Goal: Task Accomplishment & Management: Complete application form

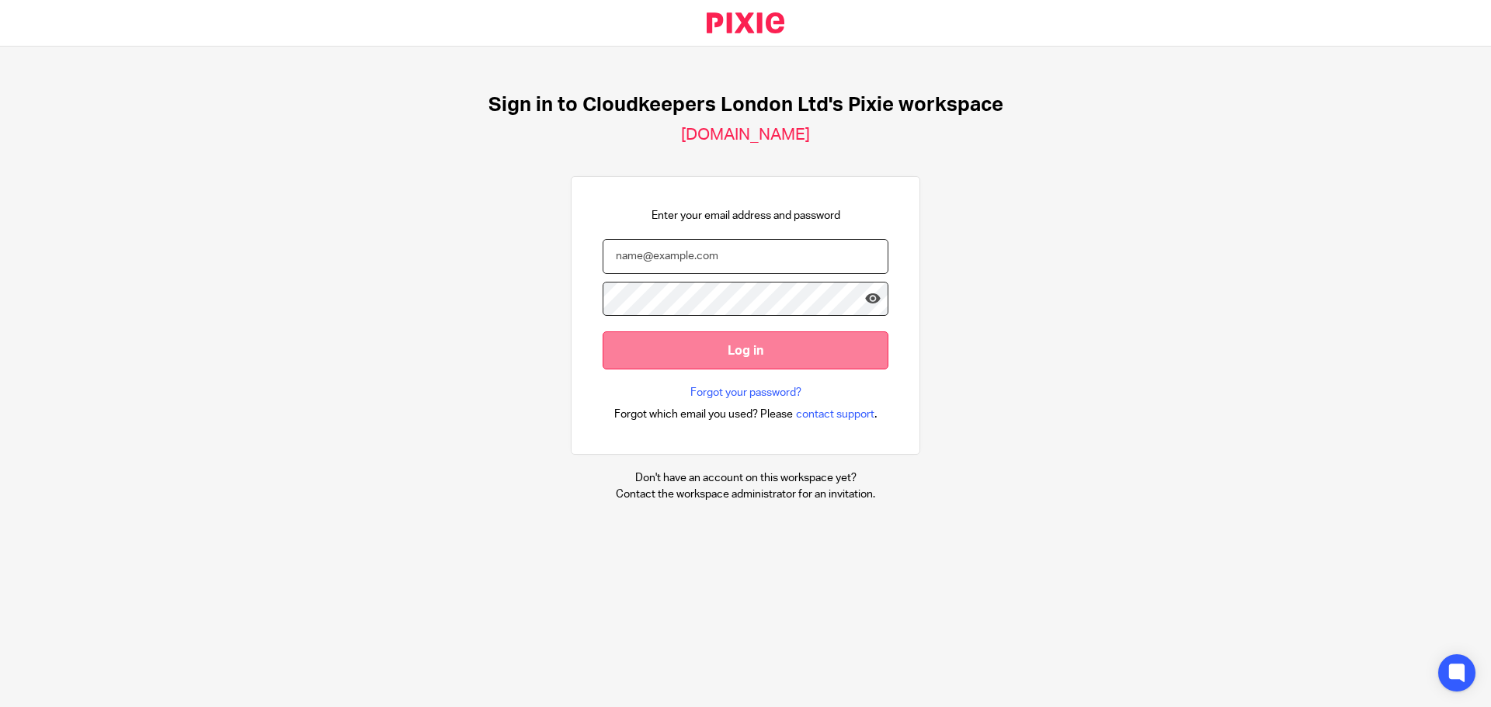
type input "[PERSON_NAME][EMAIL_ADDRESS][DOMAIN_NAME]"
click at [743, 364] on input "Log in" at bounding box center [745, 350] width 286 height 38
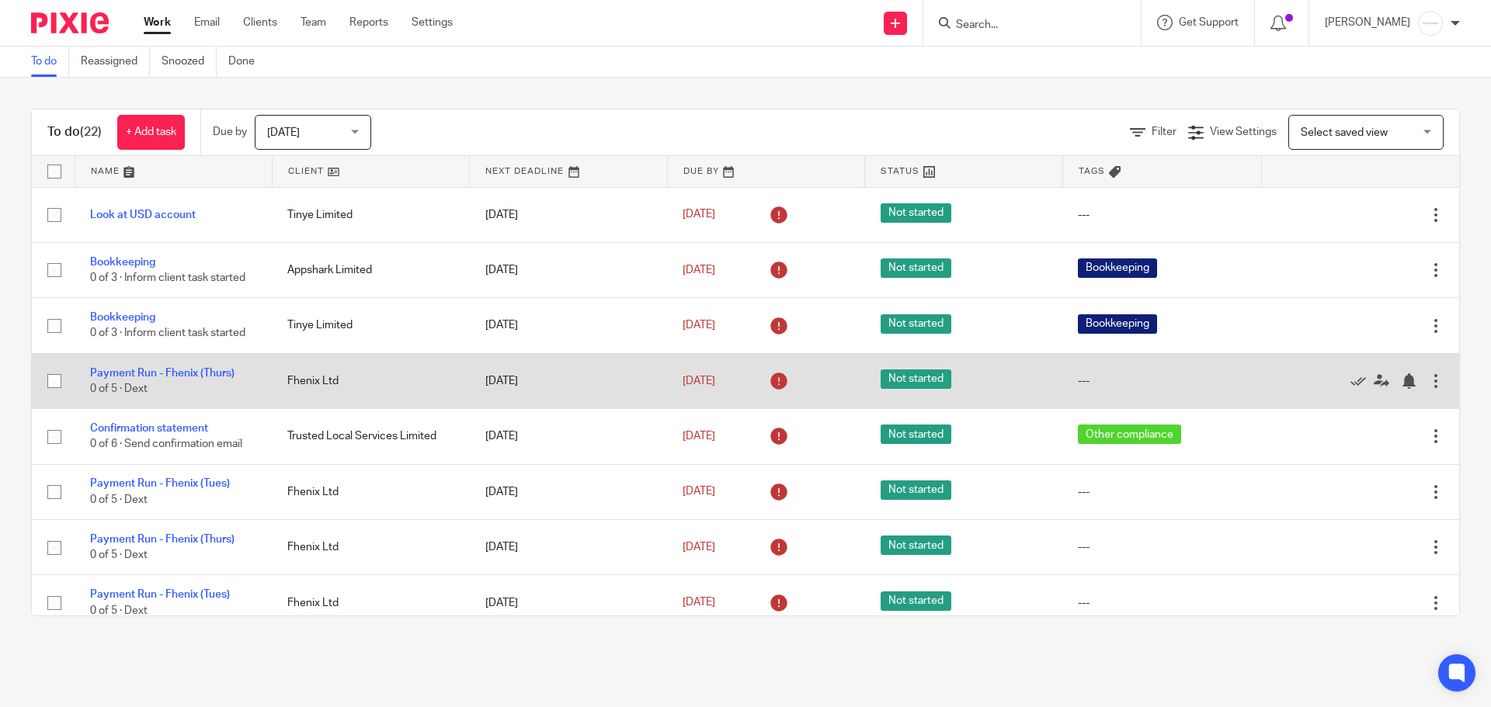
click at [48, 377] on input "checkbox" at bounding box center [55, 381] width 30 height 30
checkbox input "true"
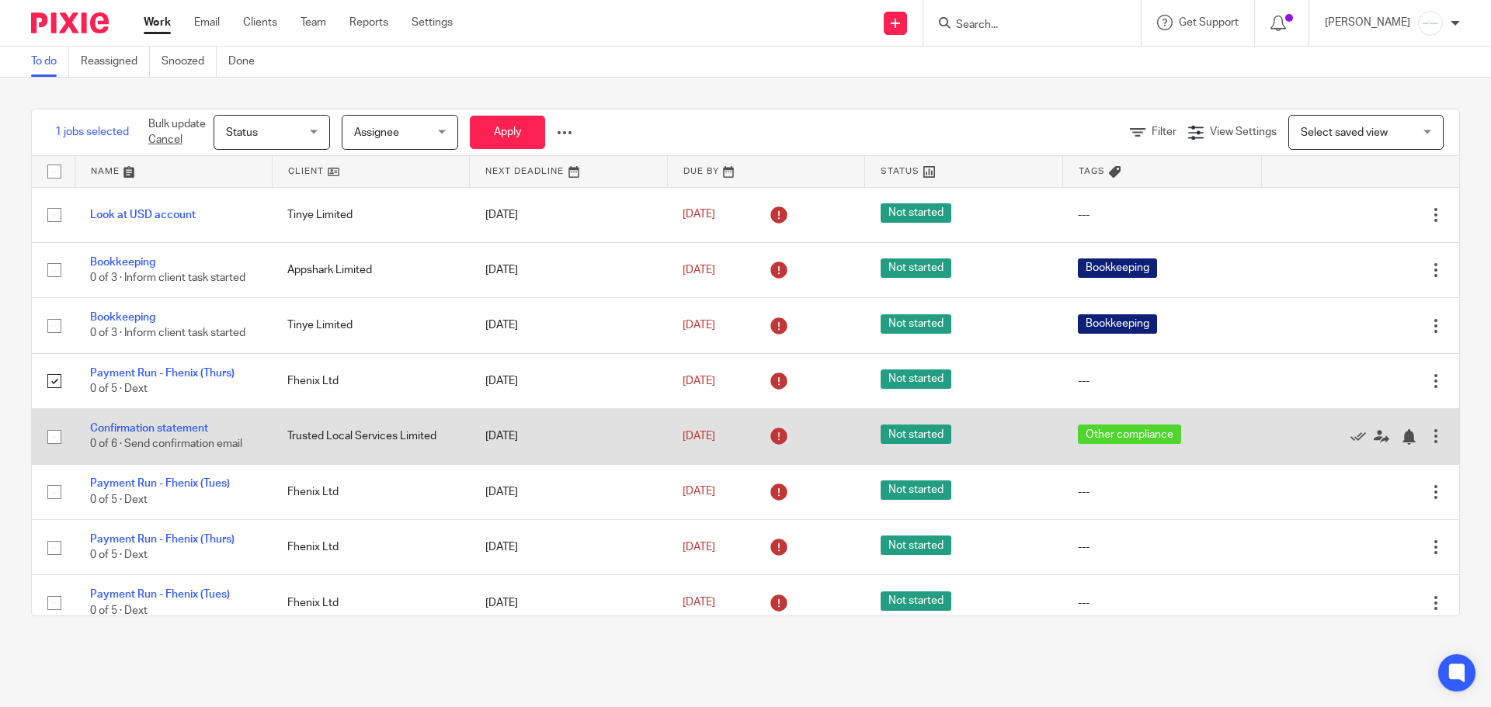
click at [50, 437] on input "checkbox" at bounding box center [55, 437] width 30 height 30
checkbox input "true"
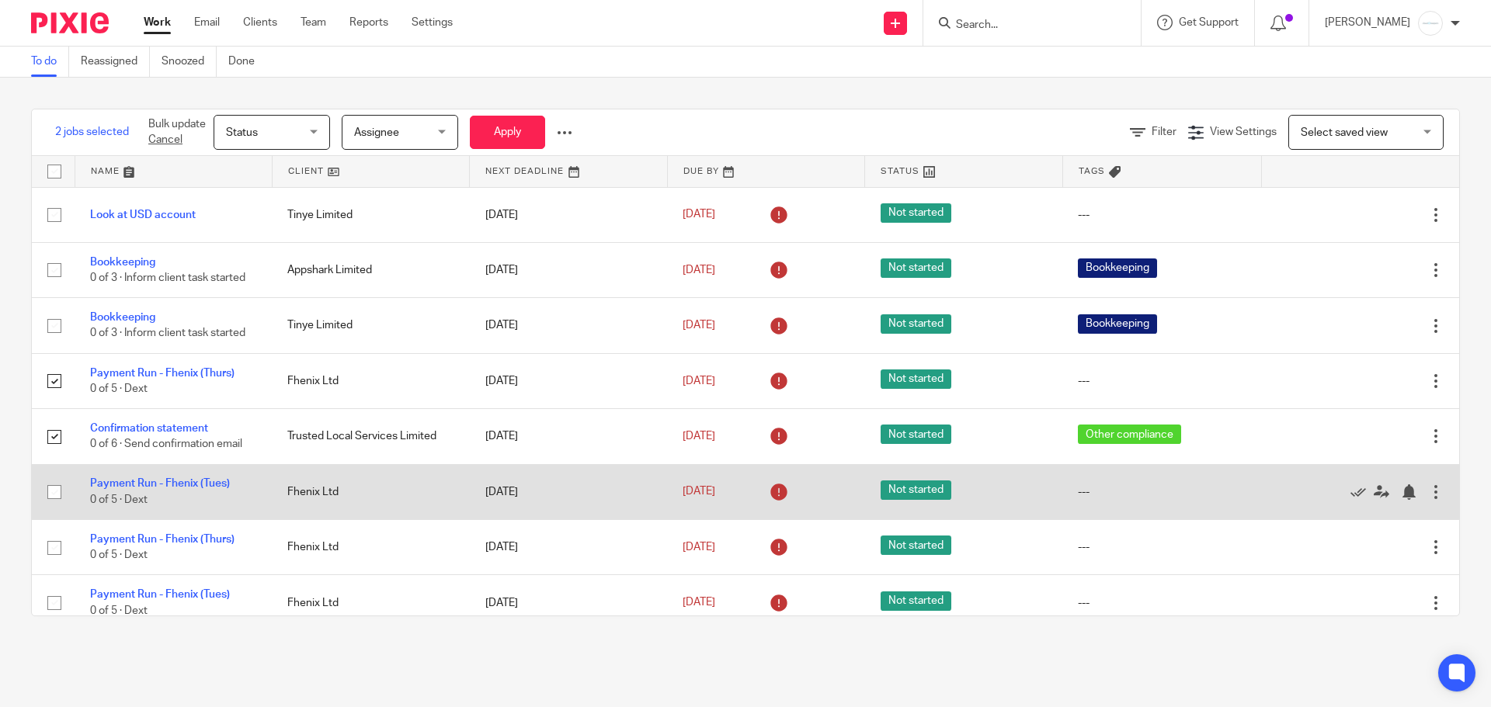
click at [55, 493] on input "checkbox" at bounding box center [55, 492] width 30 height 30
checkbox input "true"
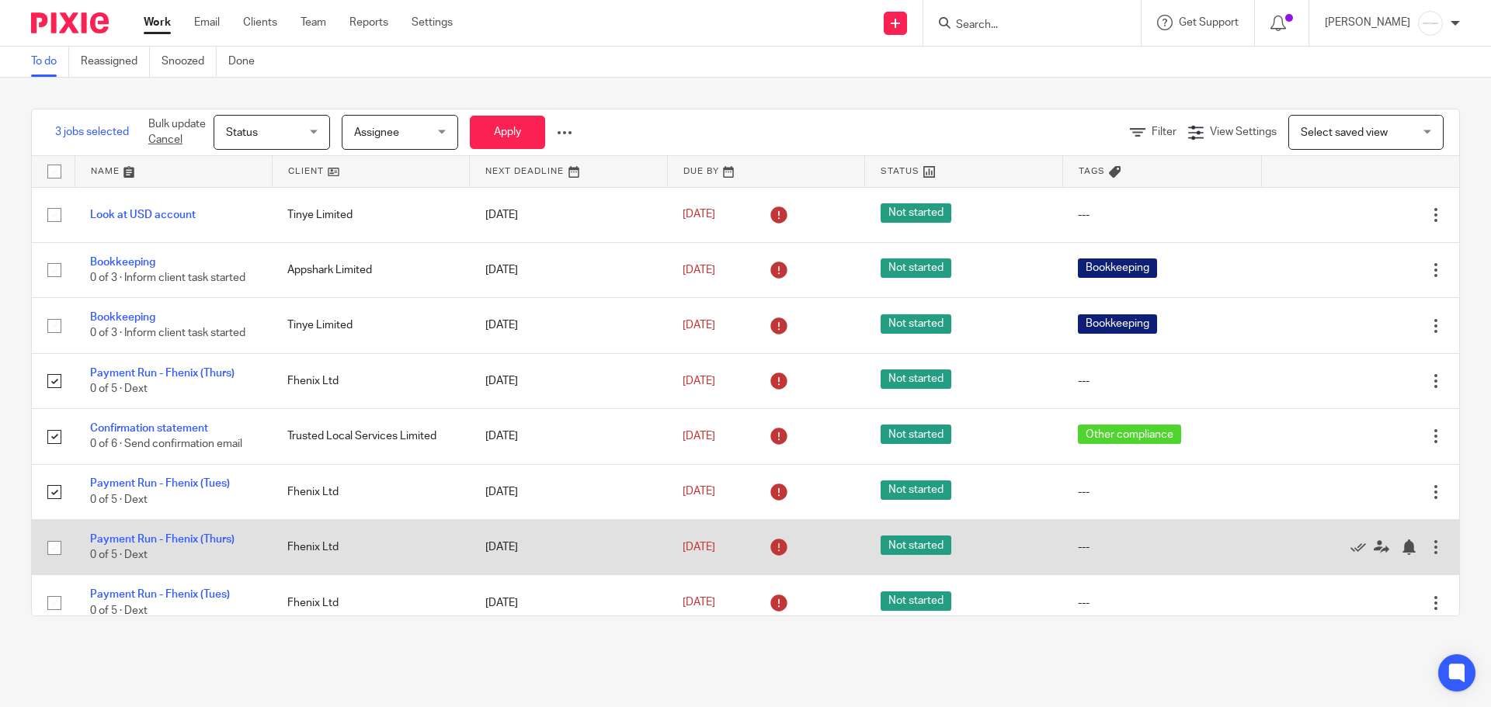
click at [49, 542] on input "checkbox" at bounding box center [55, 548] width 30 height 30
checkbox input "true"
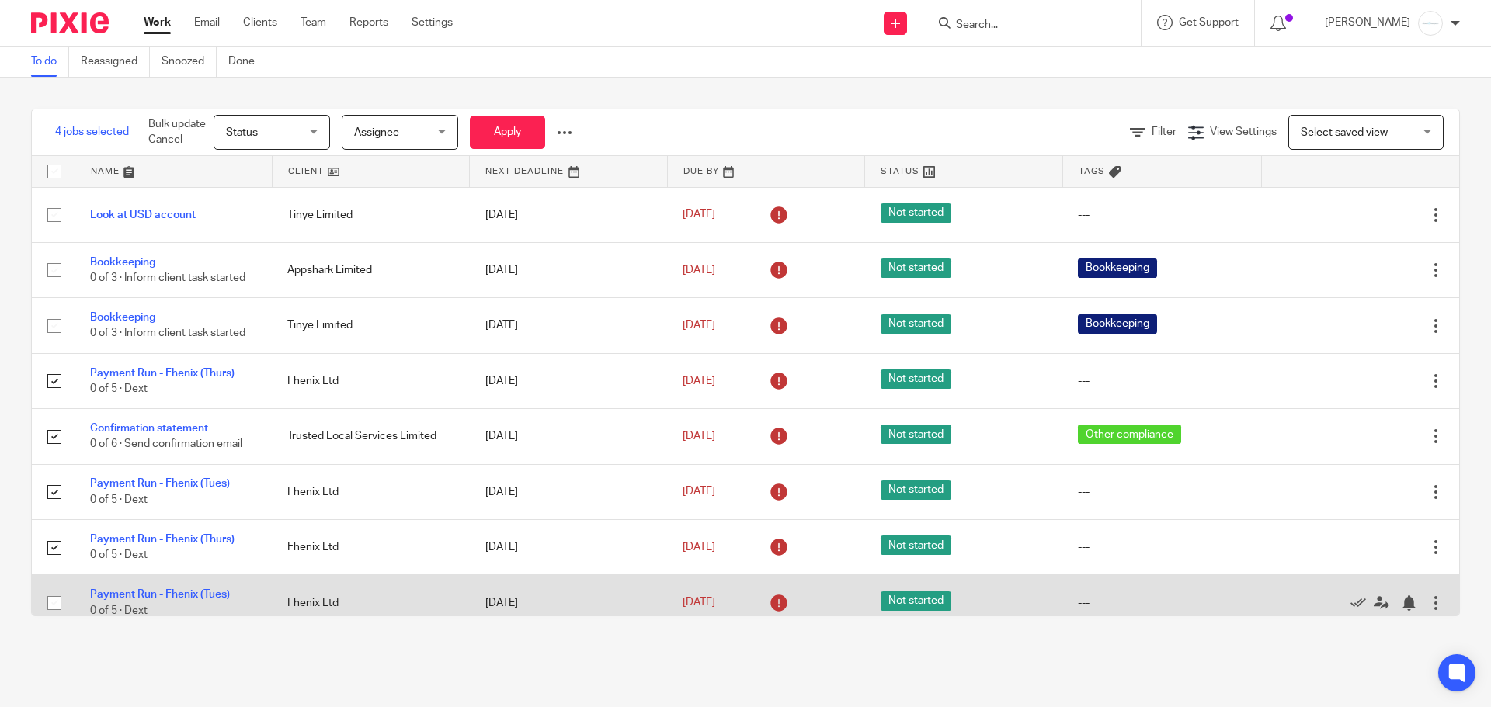
click at [58, 596] on input "checkbox" at bounding box center [55, 603] width 30 height 30
checkbox input "true"
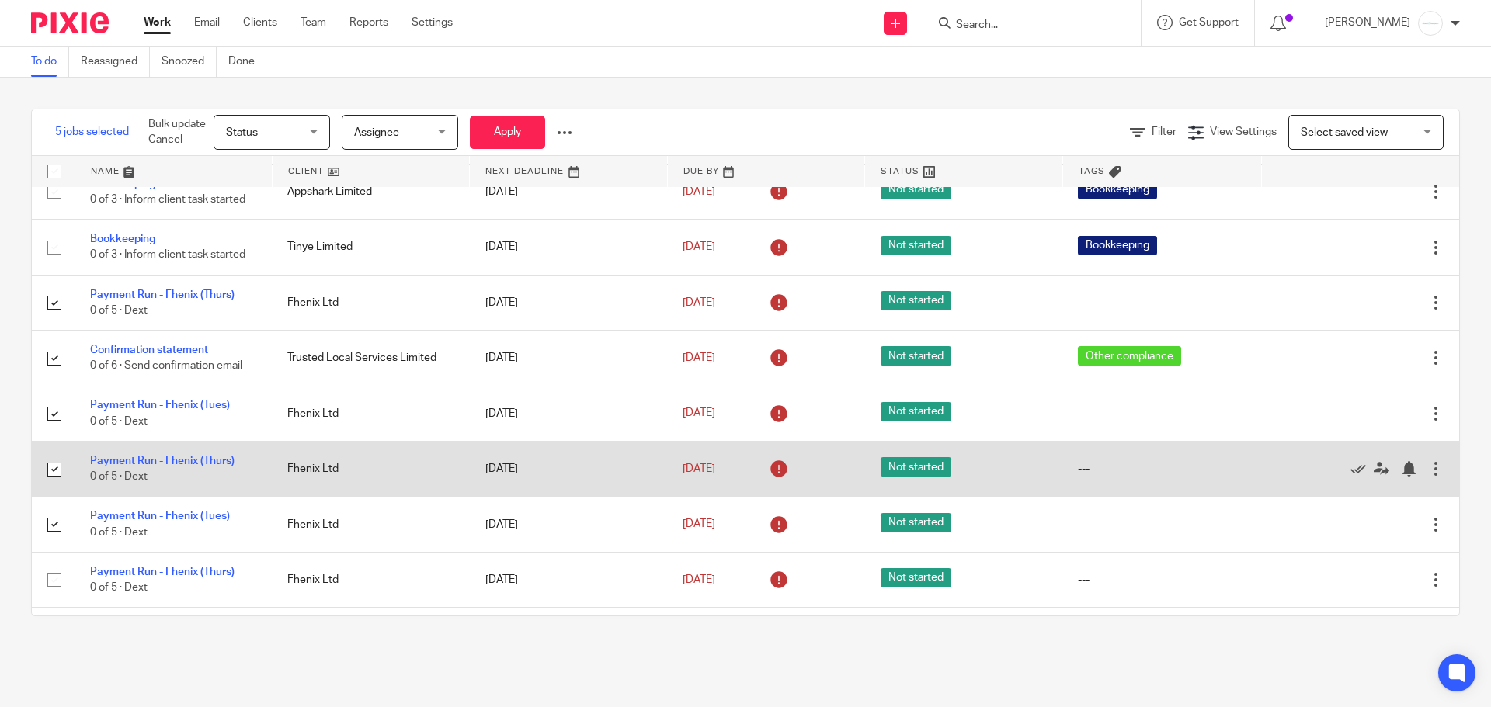
scroll to position [233, 0]
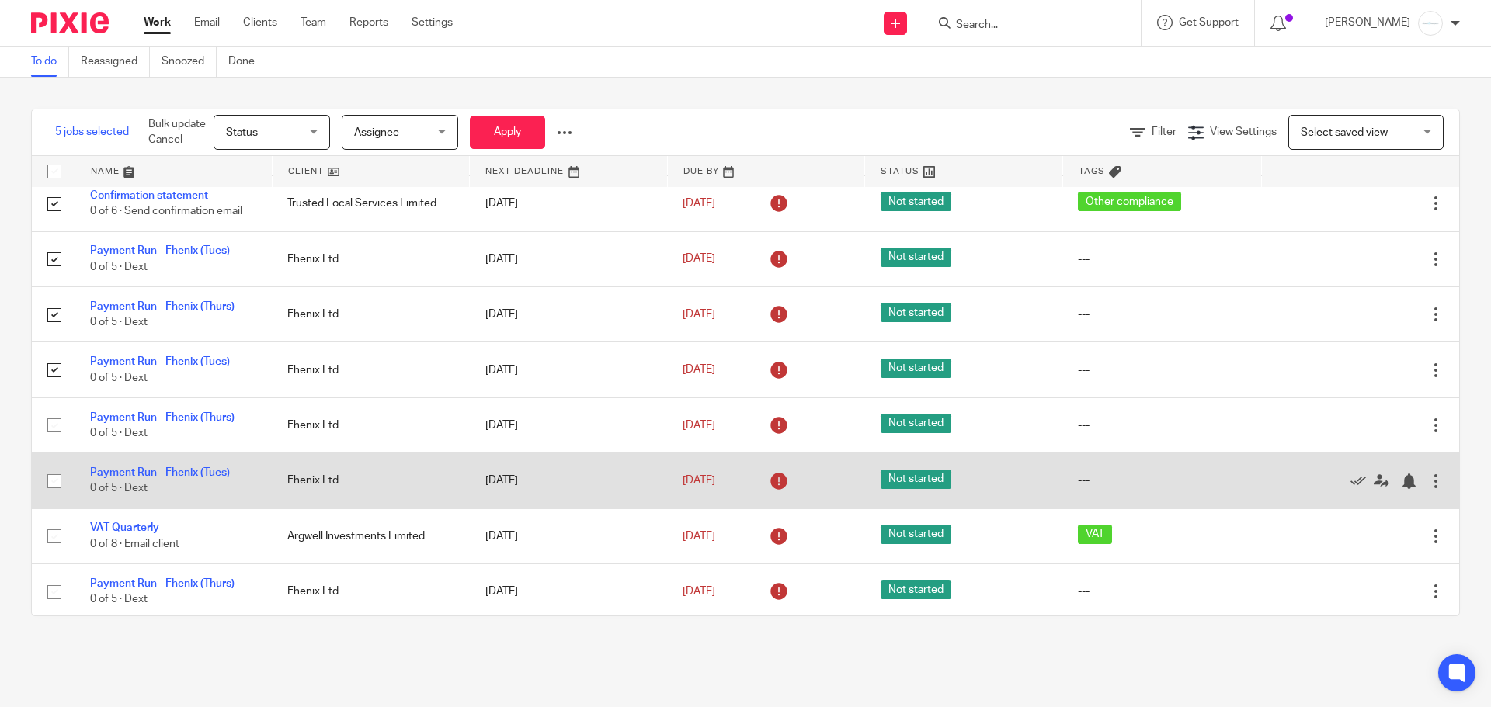
click at [50, 479] on input "checkbox" at bounding box center [55, 482] width 30 height 30
checkbox input "true"
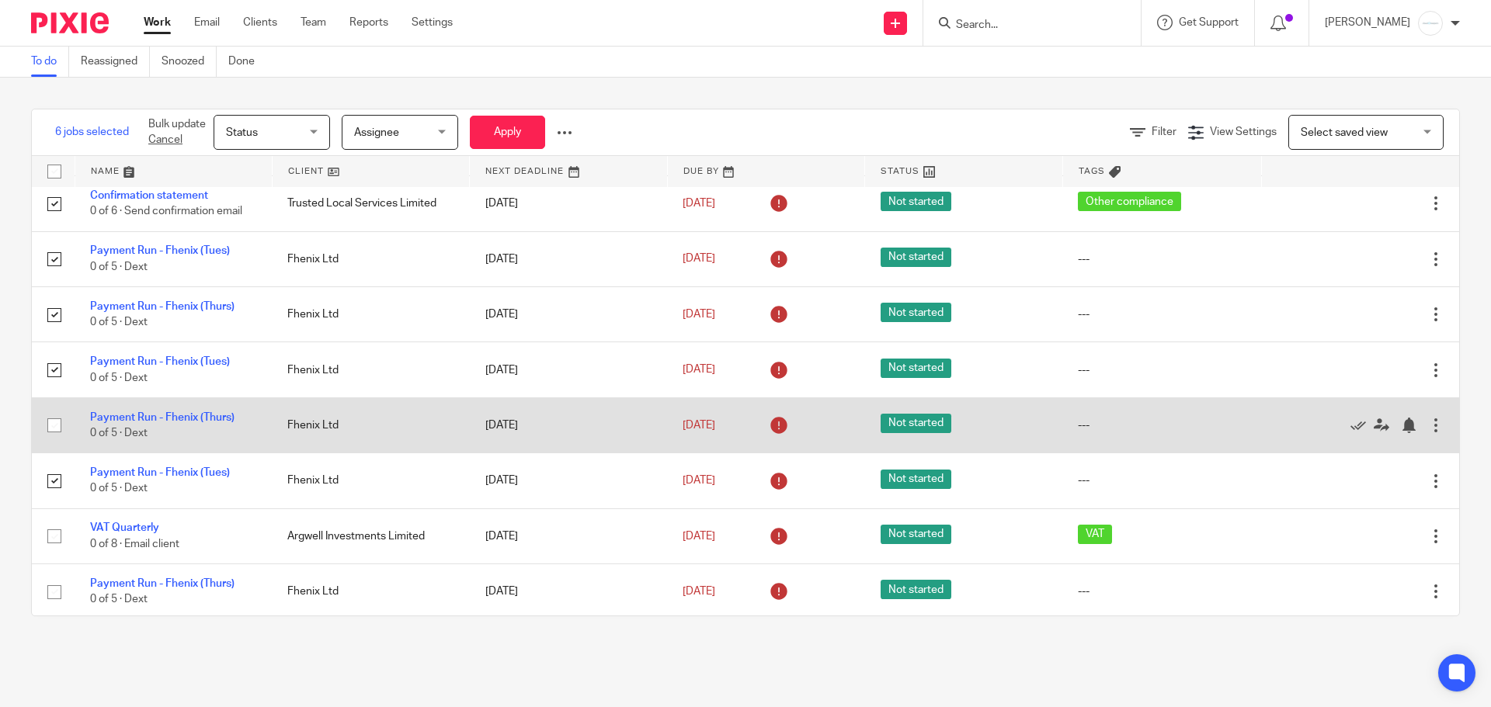
click at [50, 425] on input "checkbox" at bounding box center [55, 426] width 30 height 30
checkbox input "true"
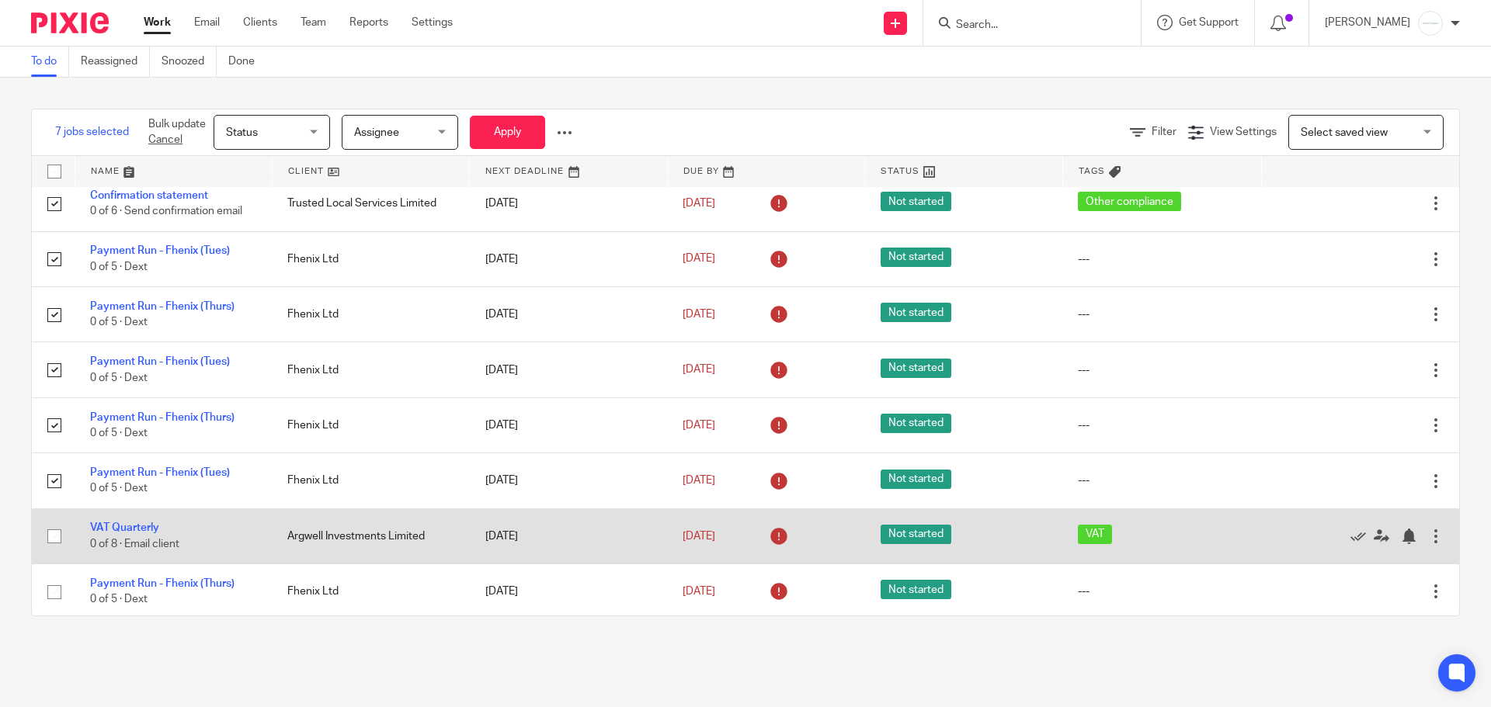
click at [53, 541] on input "checkbox" at bounding box center [55, 537] width 30 height 30
checkbox input "true"
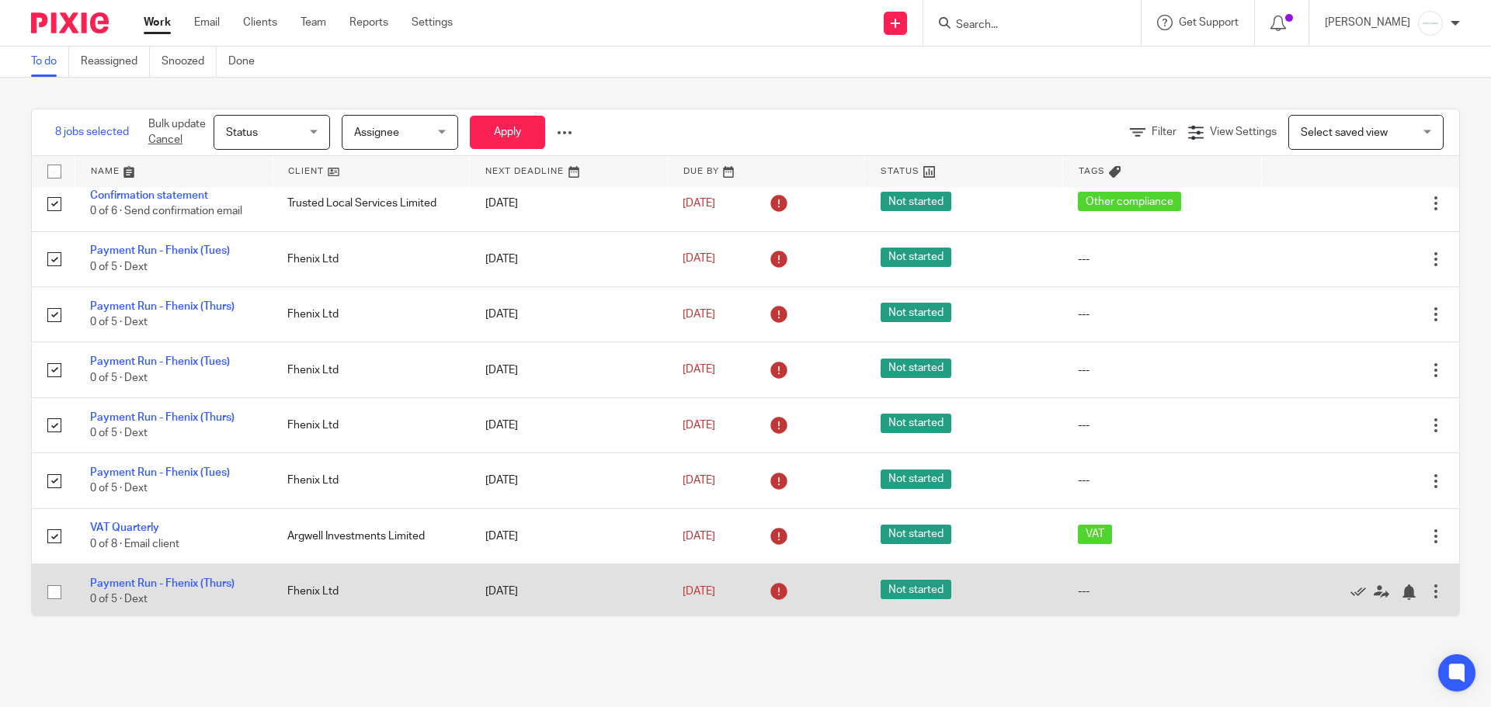
click at [60, 600] on input "checkbox" at bounding box center [55, 593] width 30 height 30
checkbox input "true"
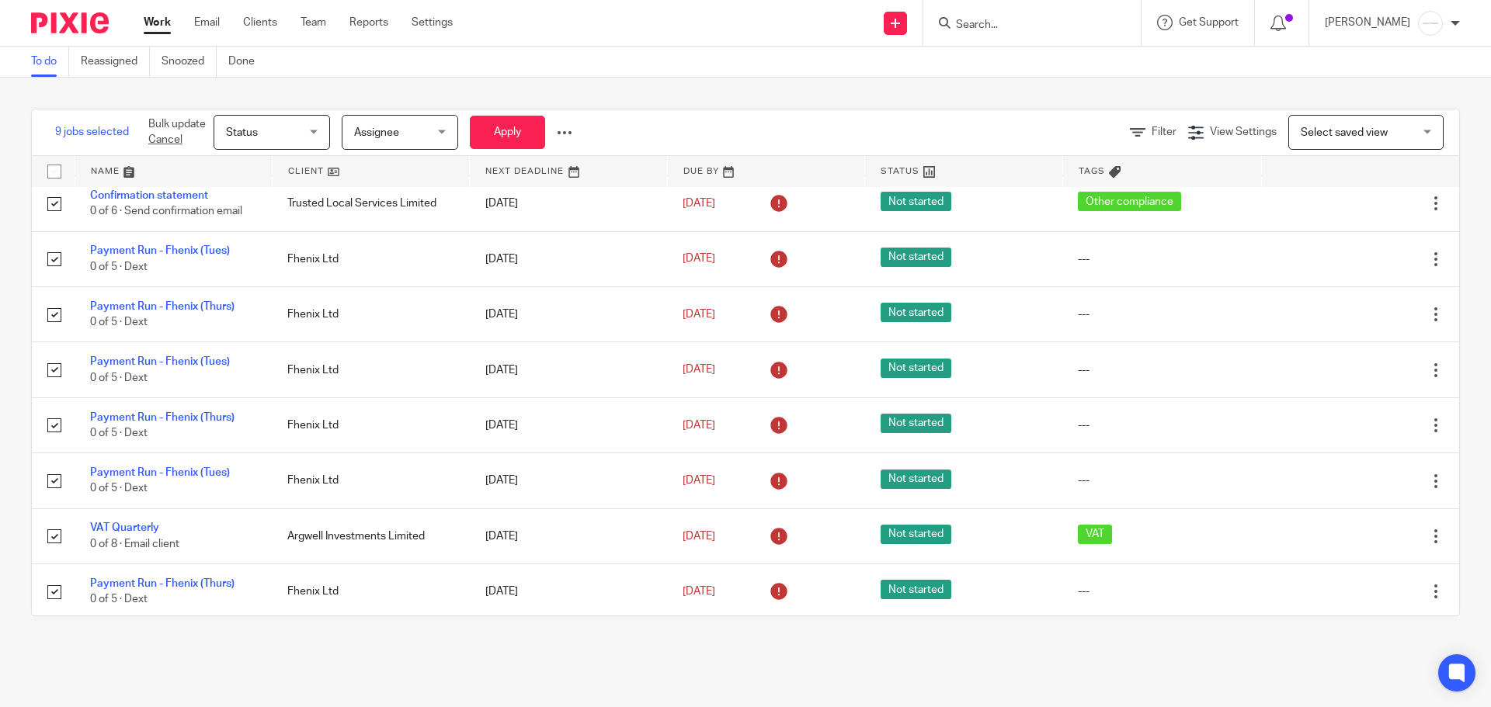
click at [69, 10] on div at bounding box center [64, 23] width 128 height 46
click at [71, 15] on img at bounding box center [70, 22] width 78 height 21
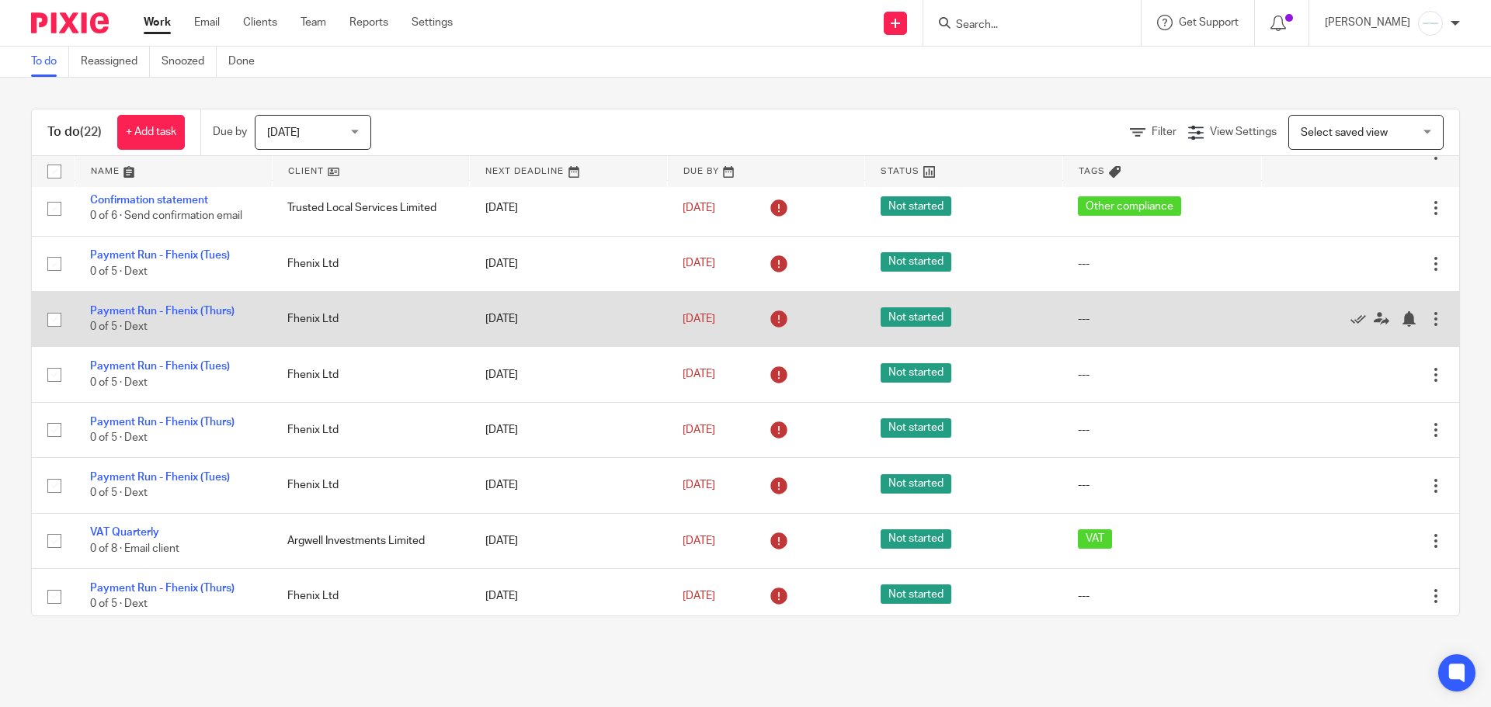
scroll to position [233, 0]
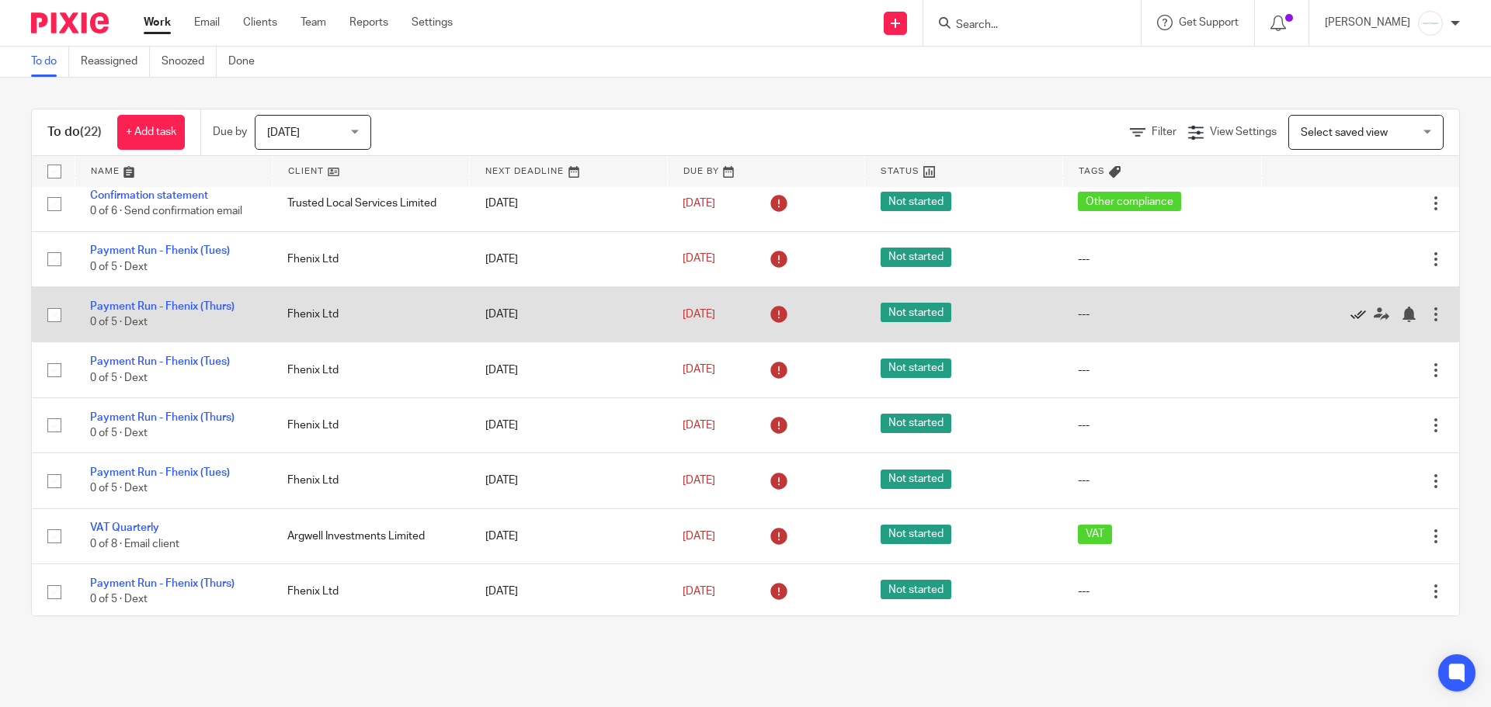
click at [1350, 314] on icon at bounding box center [1358, 315] width 16 height 16
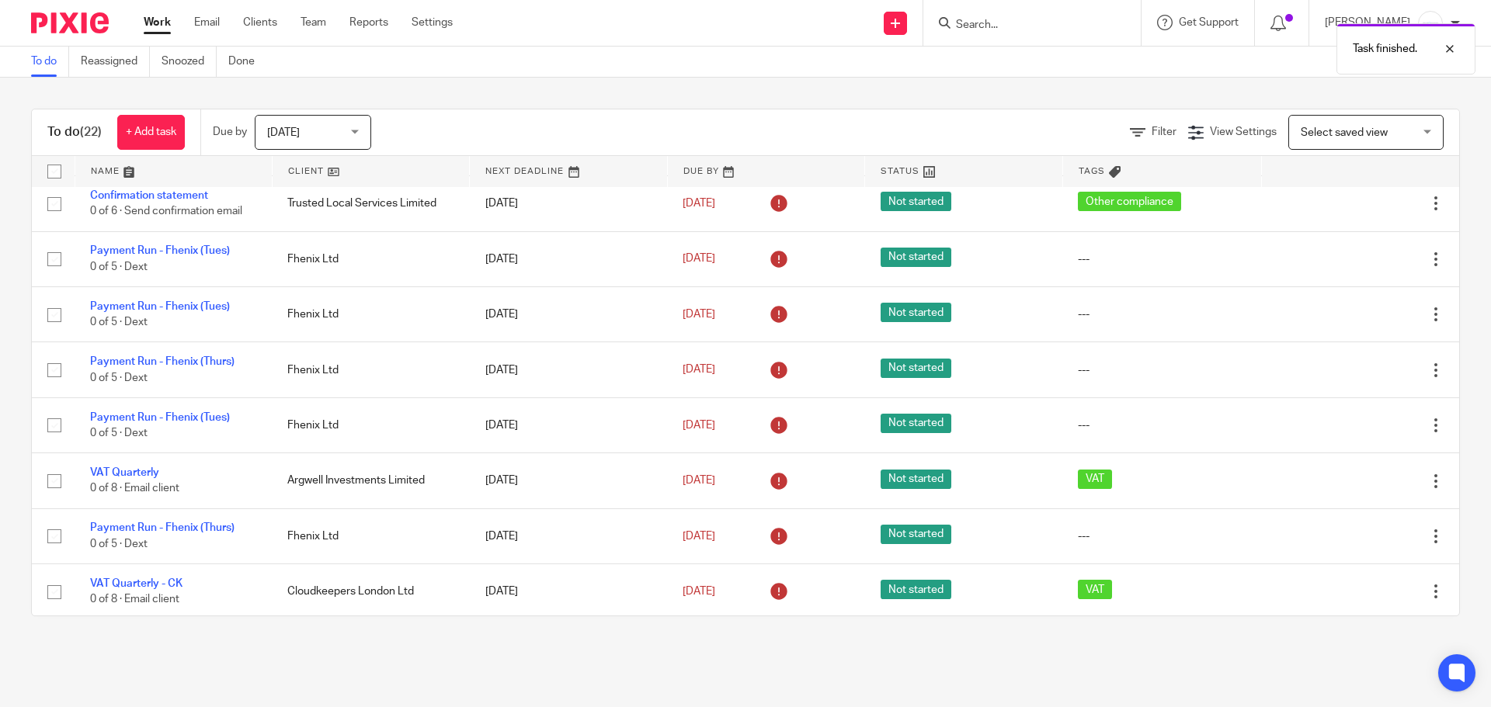
click at [1350, 314] on icon at bounding box center [1358, 315] width 16 height 16
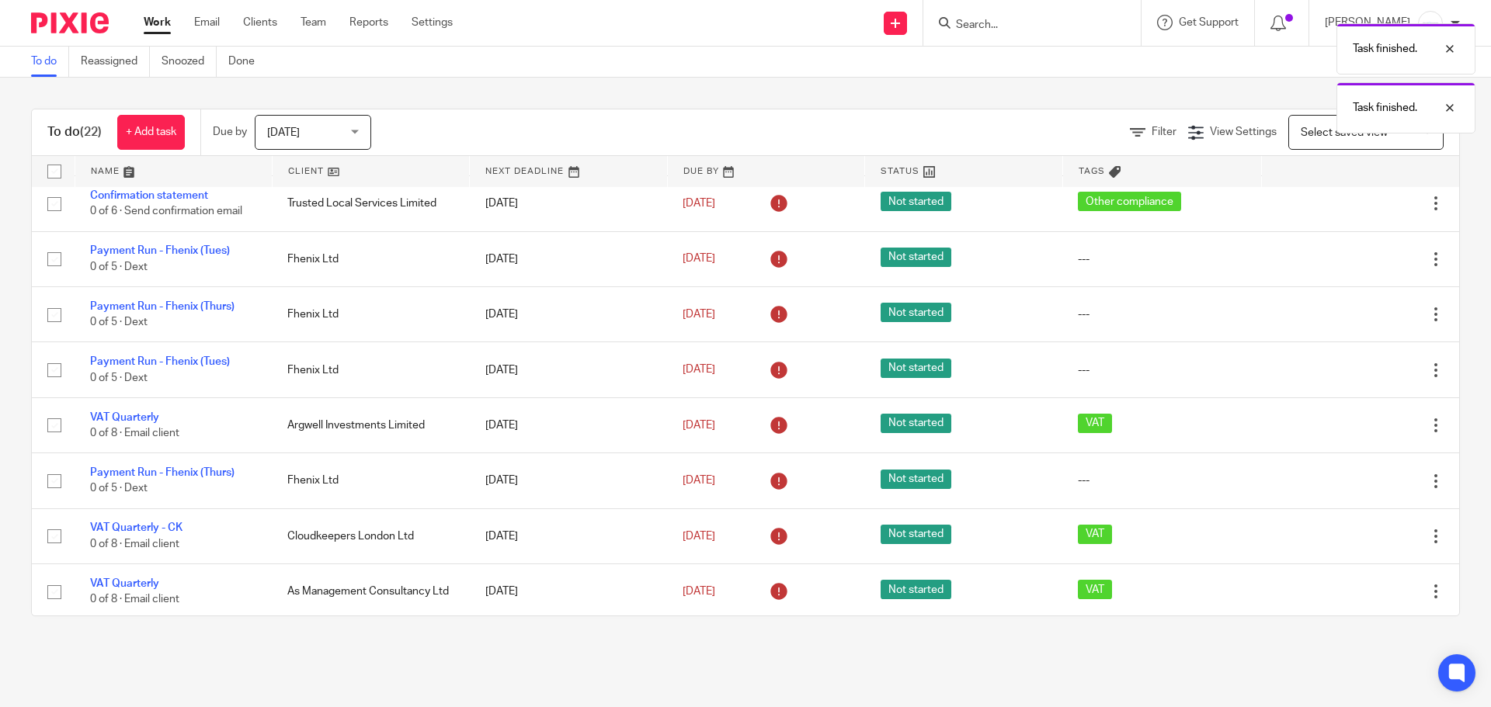
click at [1350, 314] on icon at bounding box center [1358, 315] width 16 height 16
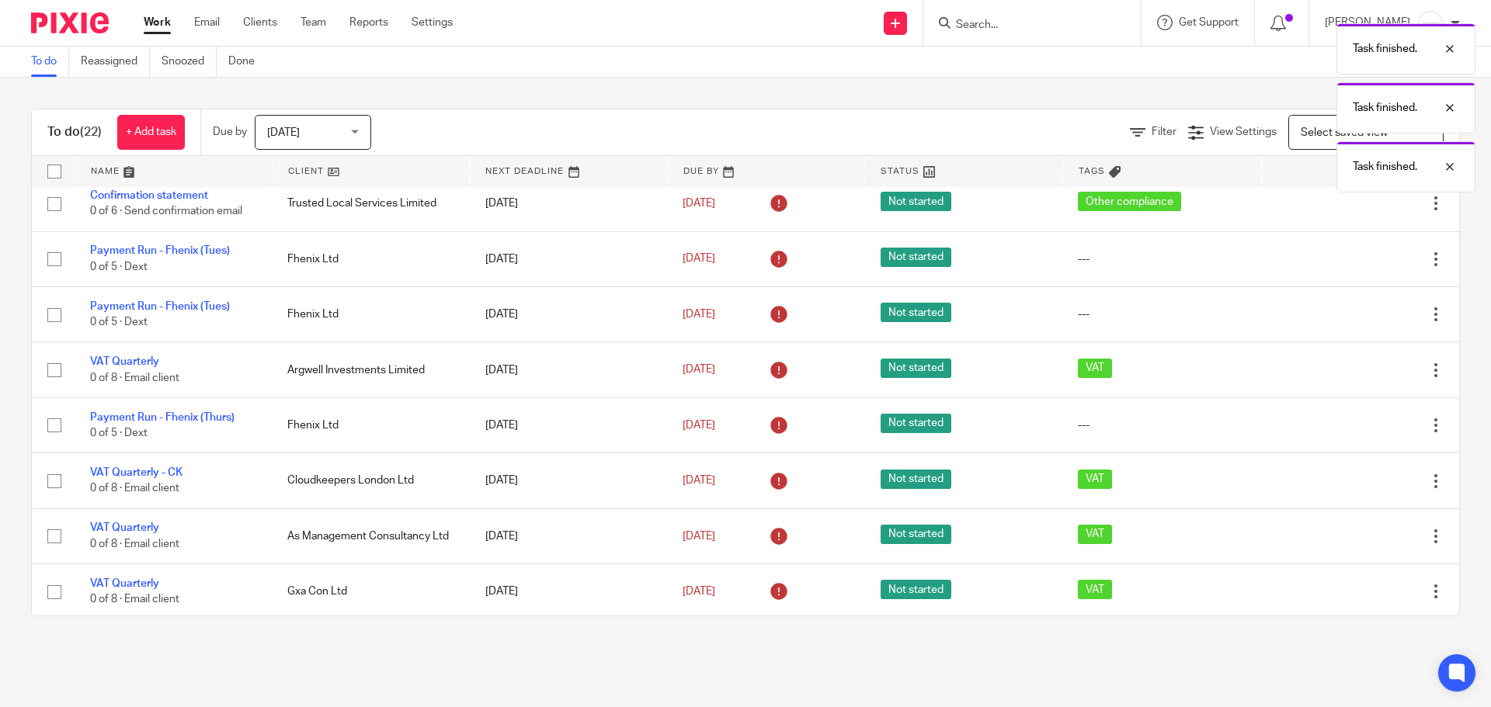
click at [1350, 314] on icon at bounding box center [1358, 315] width 16 height 16
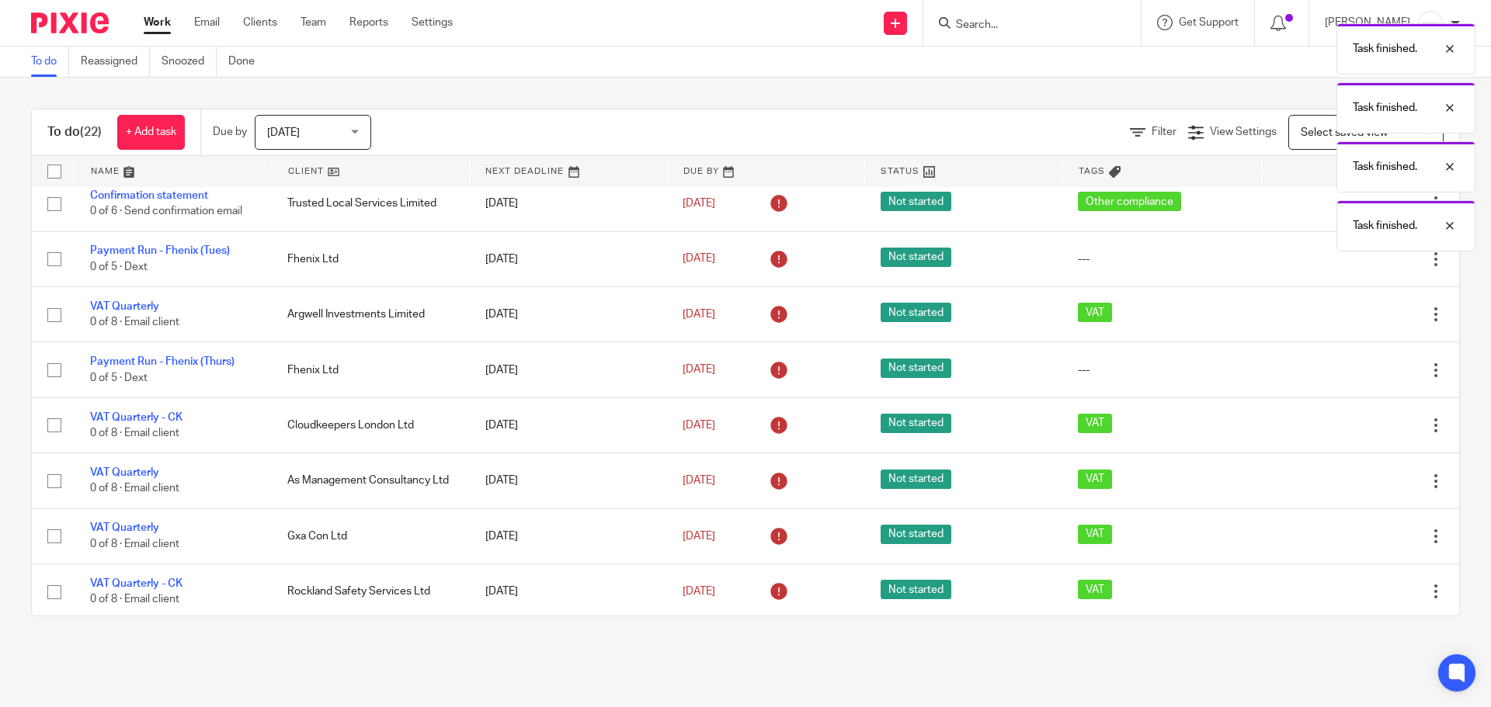
click at [1350, 314] on icon at bounding box center [1358, 315] width 16 height 16
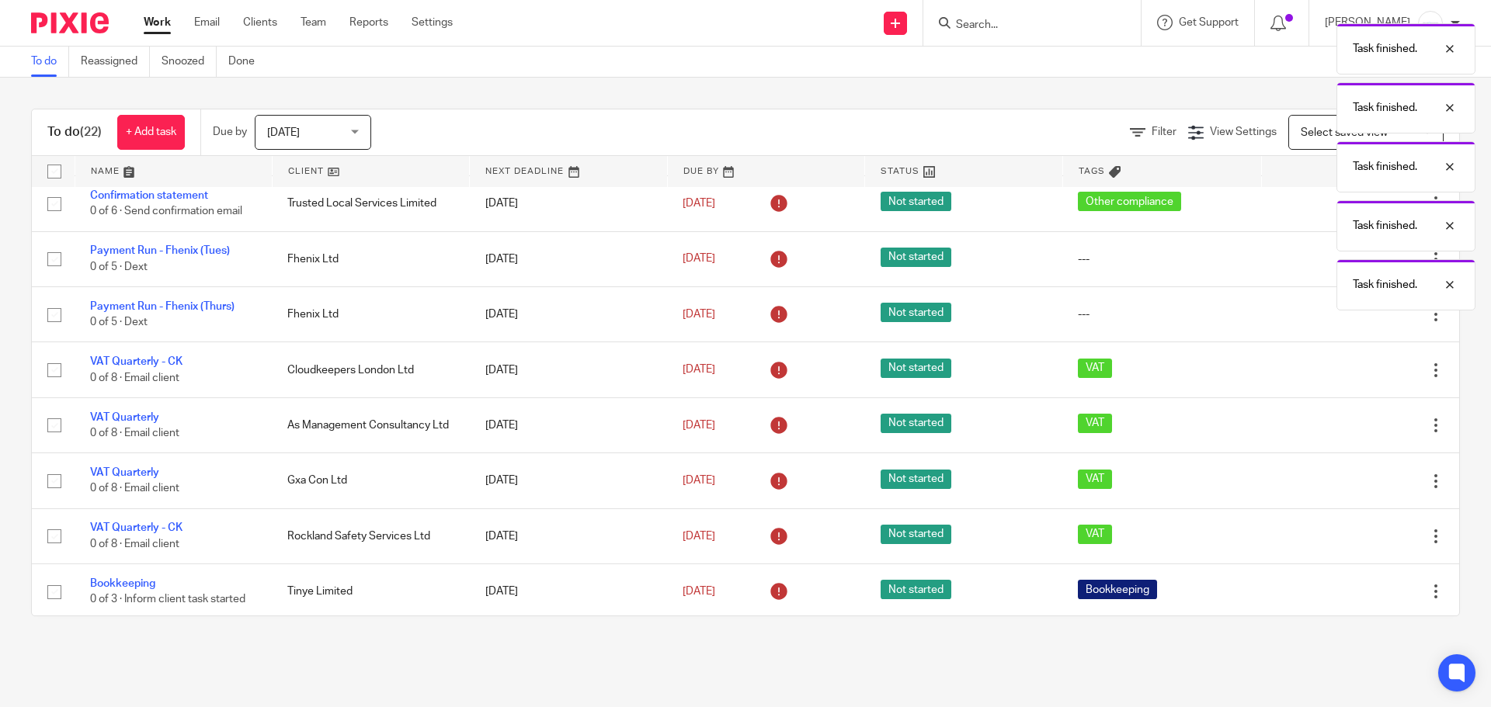
click at [1350, 314] on icon at bounding box center [1358, 315] width 16 height 16
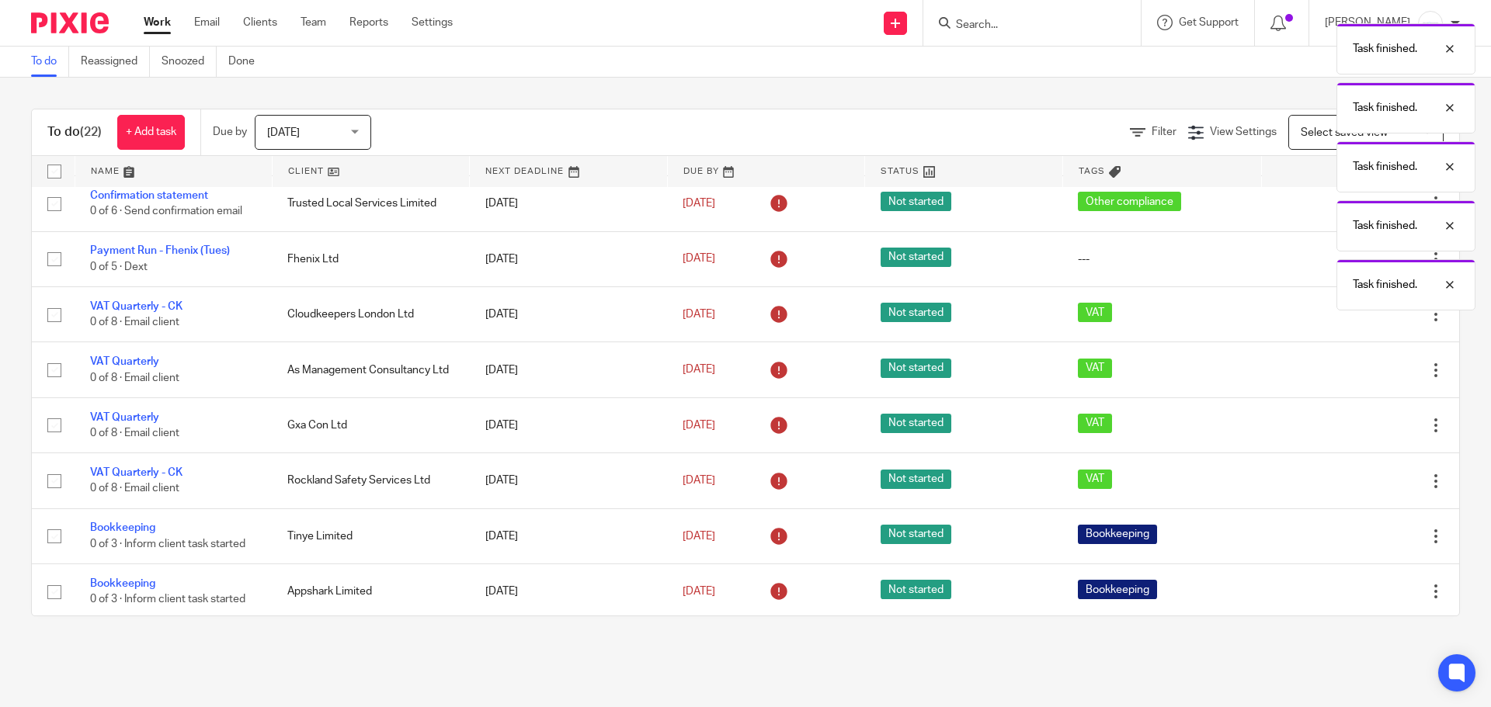
click at [1350, 314] on icon at bounding box center [1358, 315] width 16 height 16
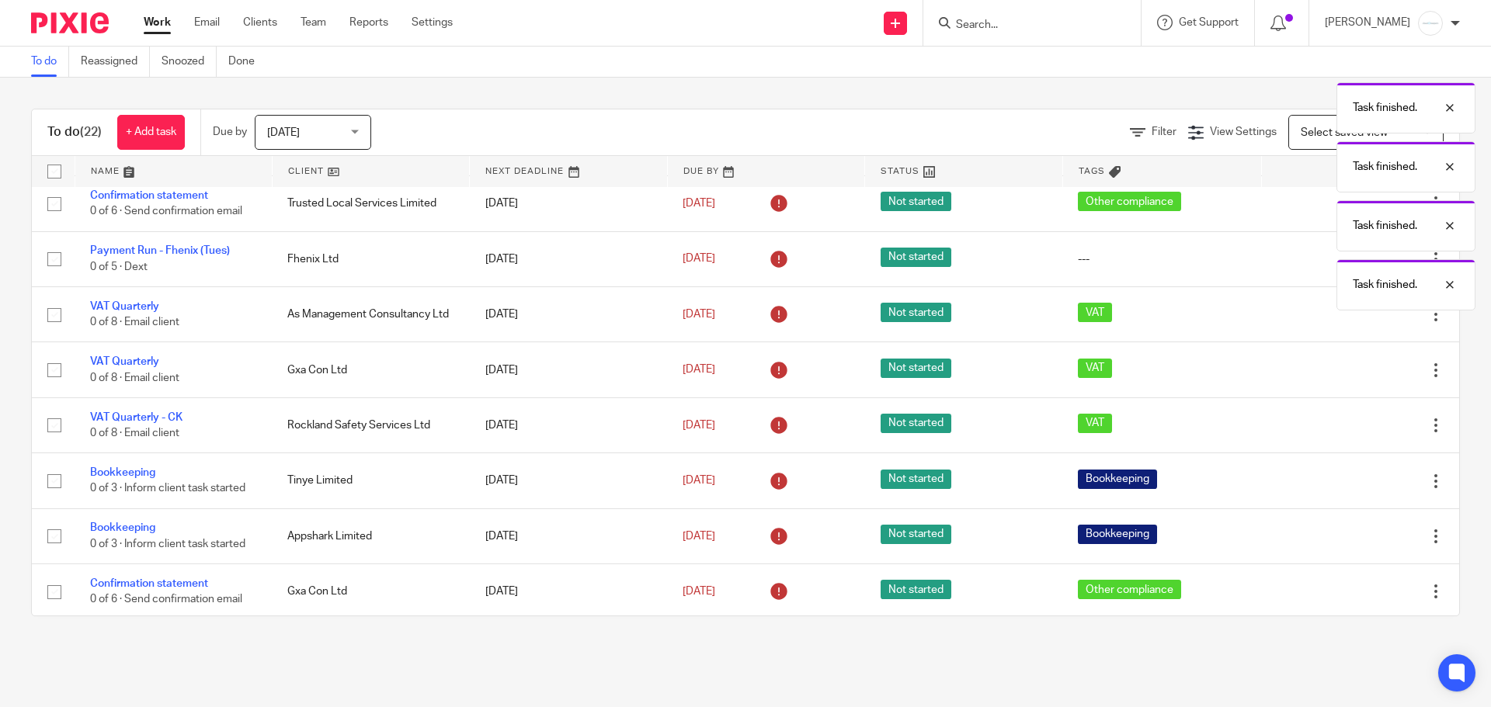
click at [1350, 314] on icon at bounding box center [1358, 315] width 16 height 16
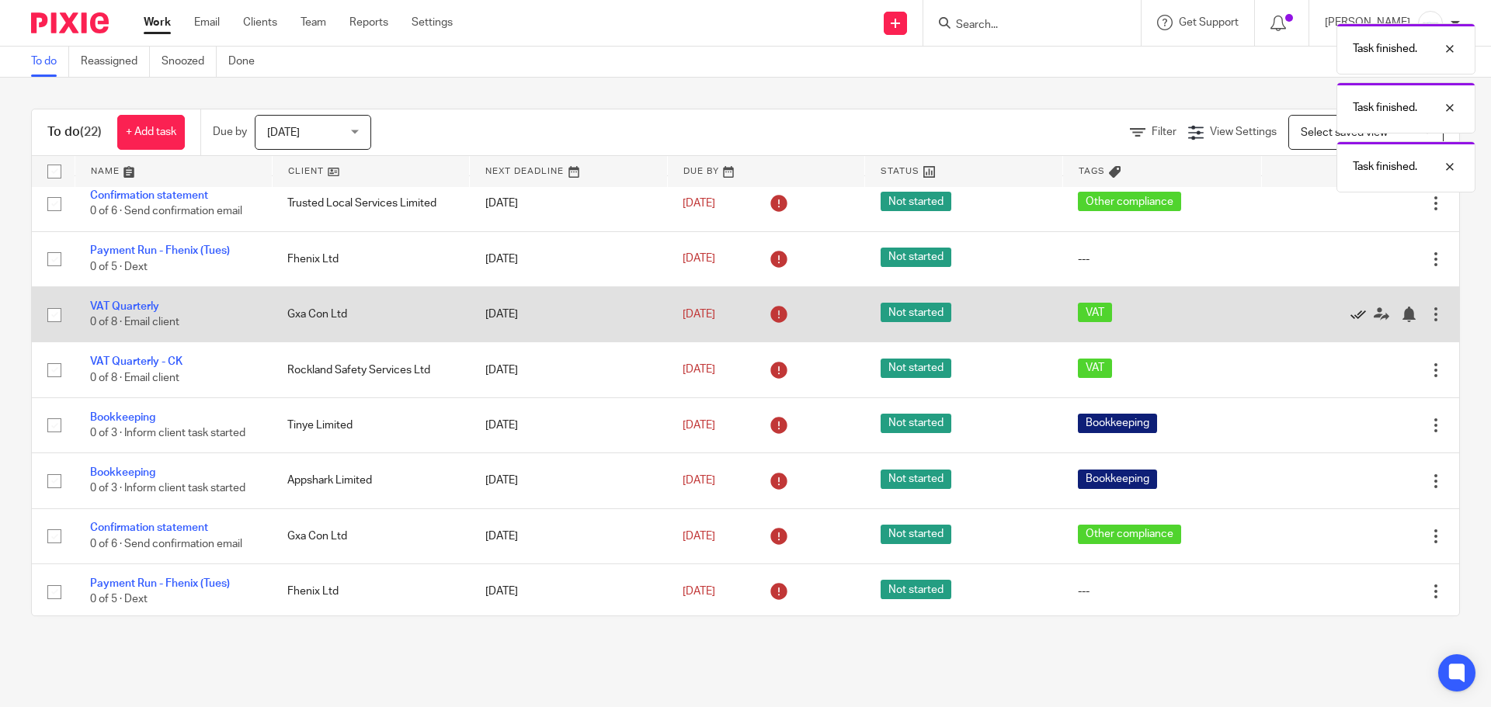
click at [1350, 312] on icon at bounding box center [1358, 315] width 16 height 16
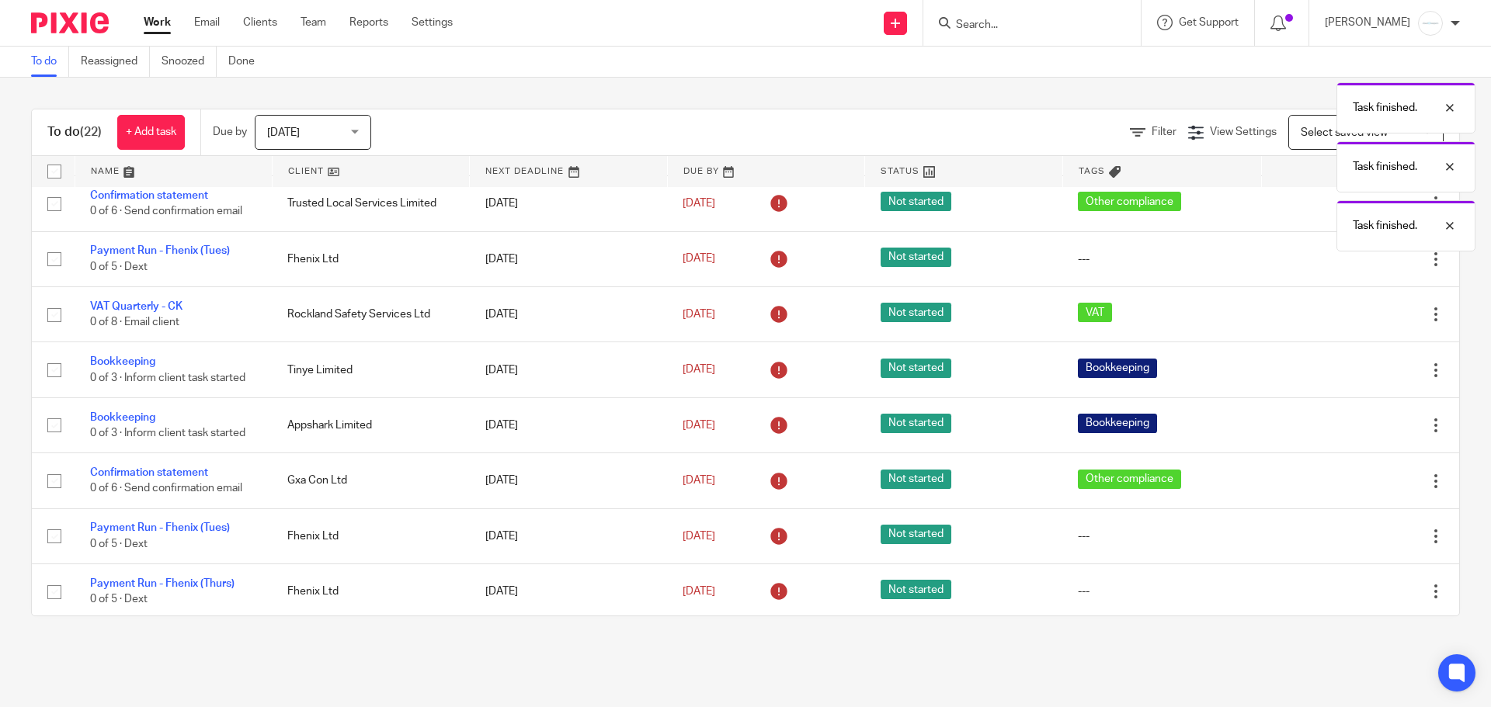
click at [1350, 312] on icon at bounding box center [1358, 315] width 16 height 16
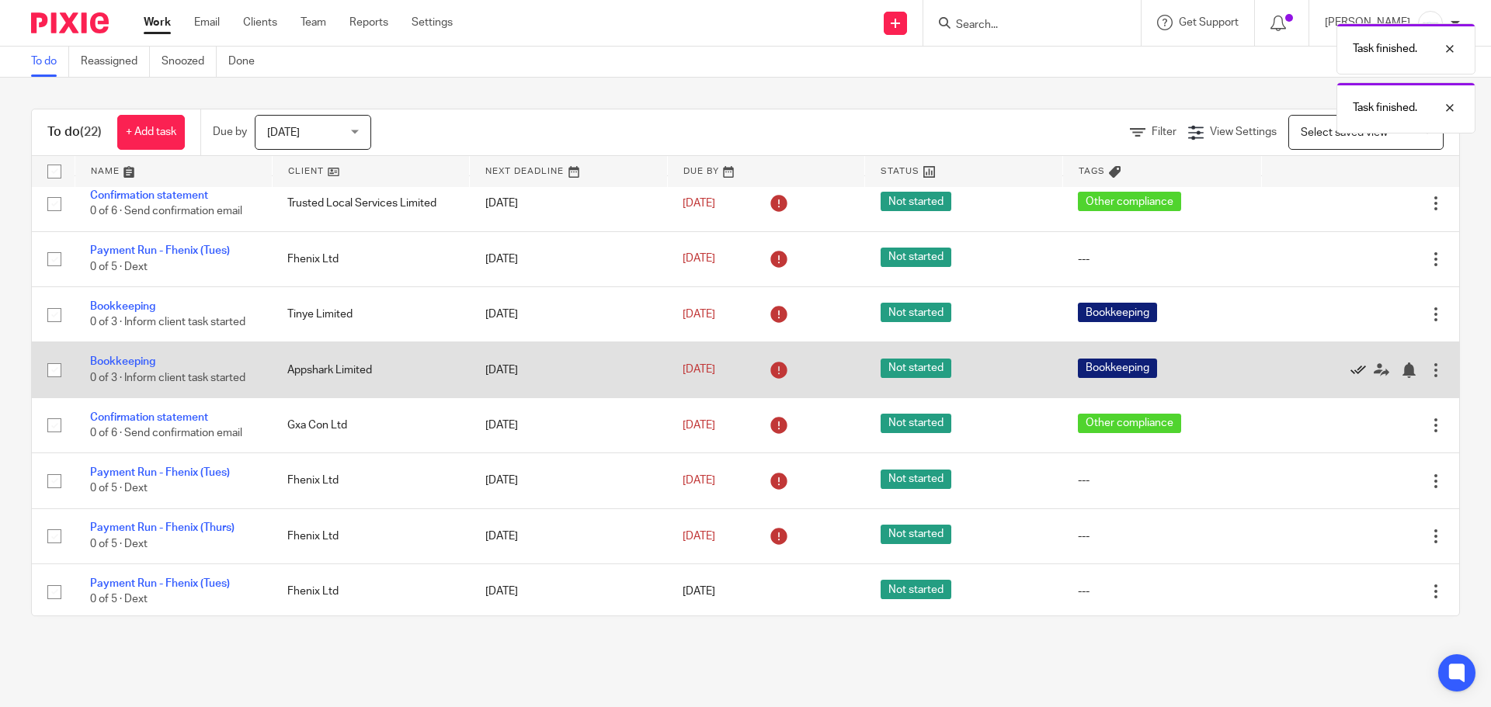
click at [1350, 369] on icon at bounding box center [1358, 371] width 16 height 16
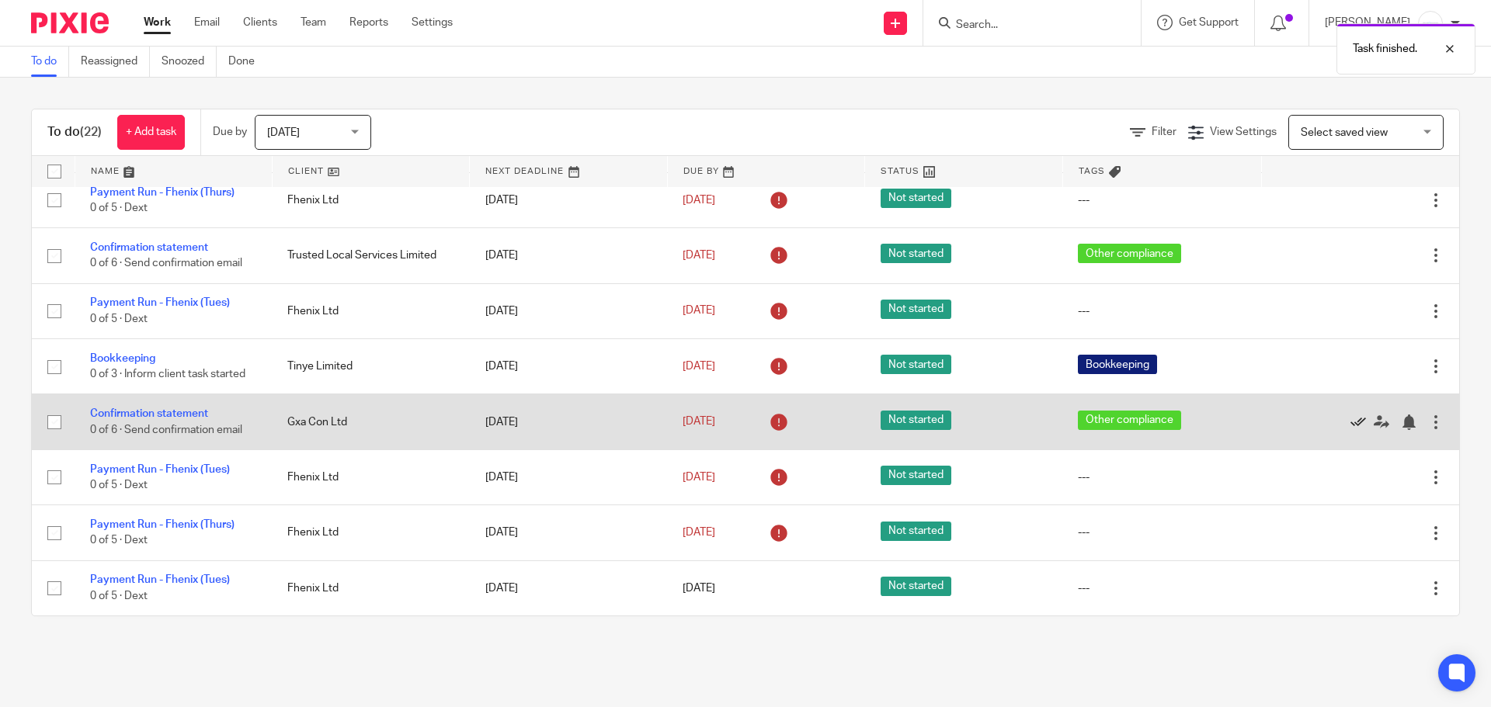
click at [1350, 425] on icon at bounding box center [1358, 423] width 16 height 16
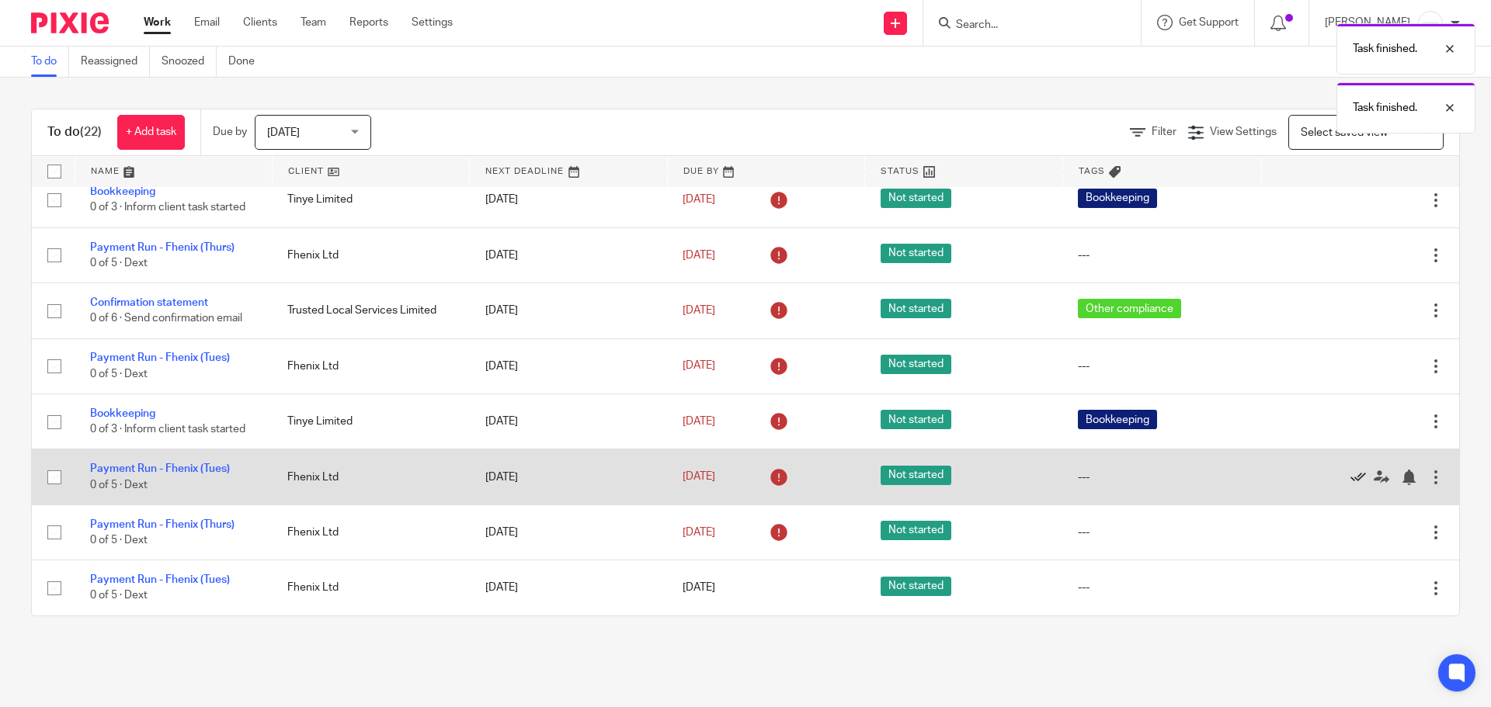
click at [1350, 477] on icon at bounding box center [1358, 478] width 16 height 16
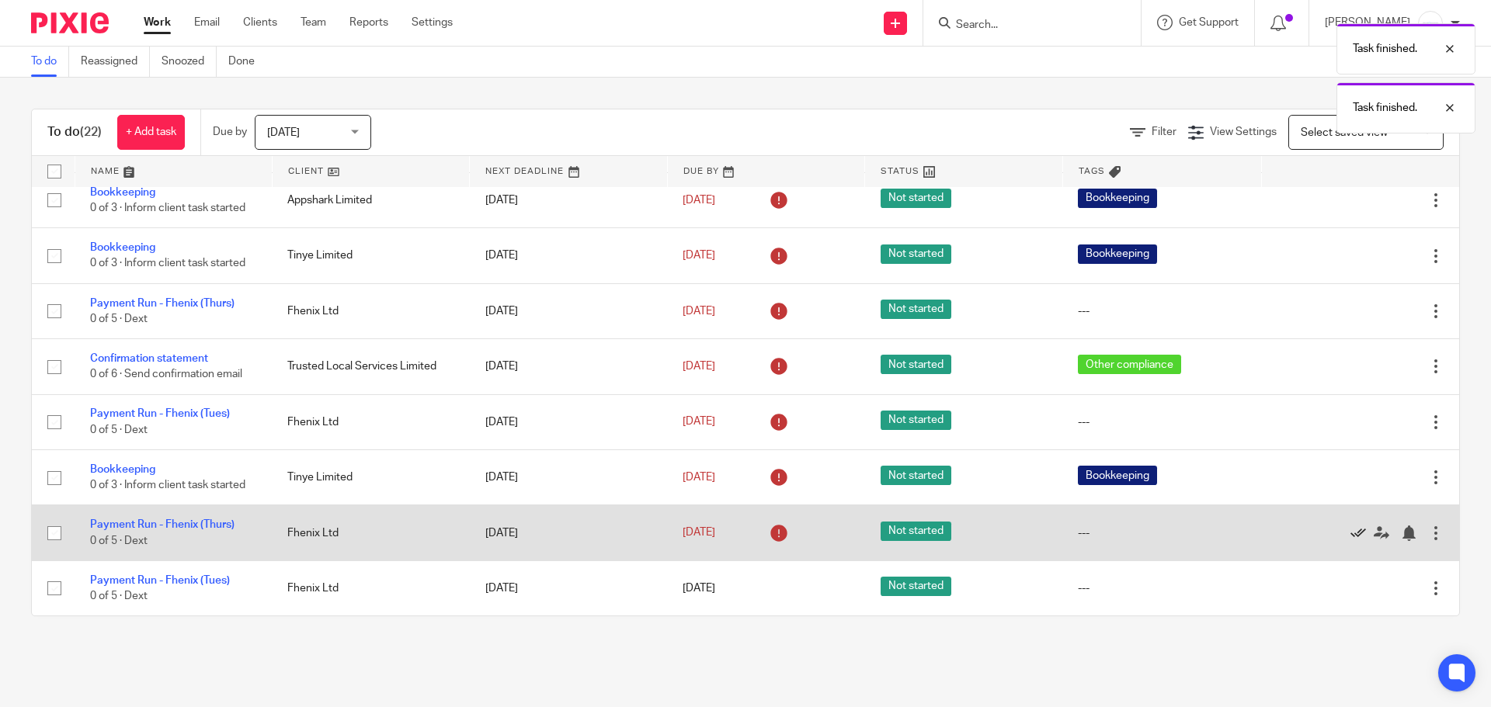
click at [1350, 536] on icon at bounding box center [1358, 534] width 16 height 16
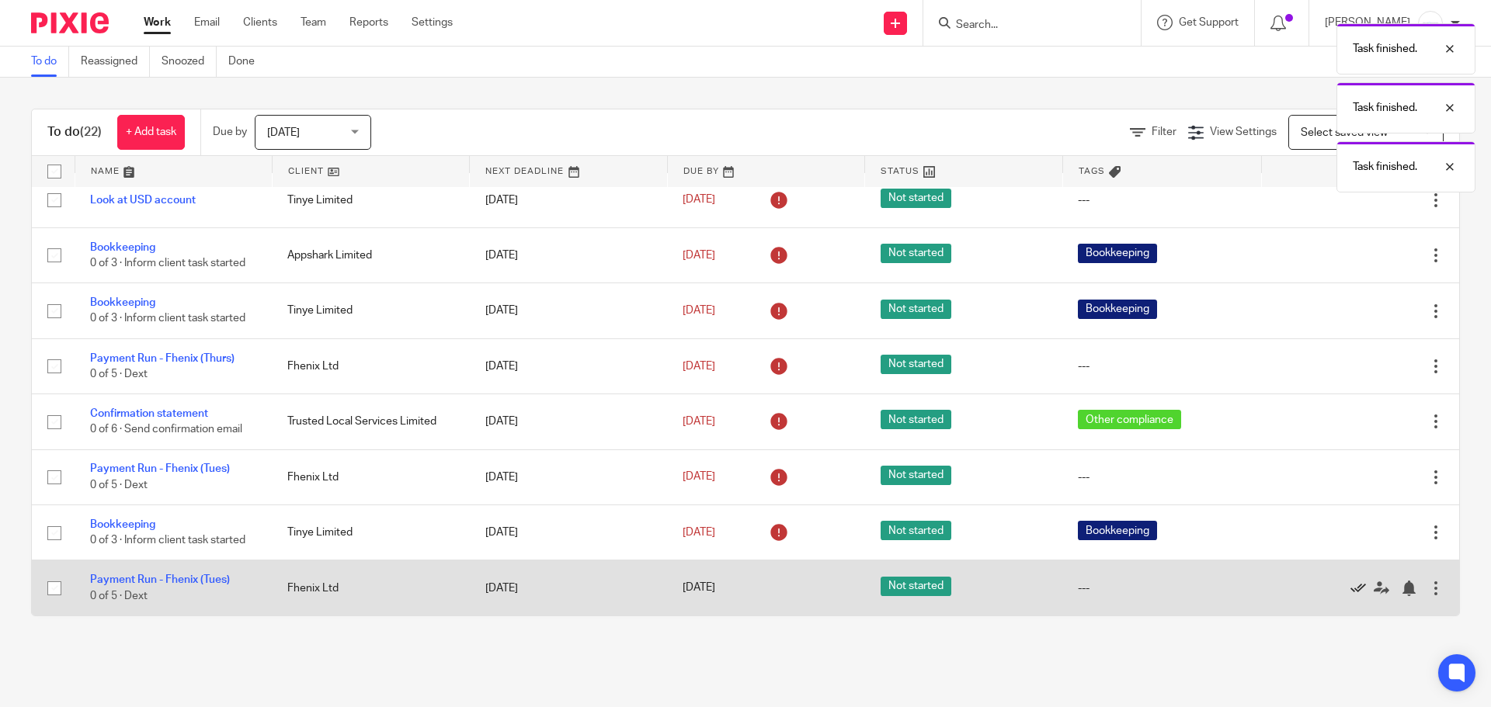
click at [1350, 591] on icon at bounding box center [1358, 589] width 16 height 16
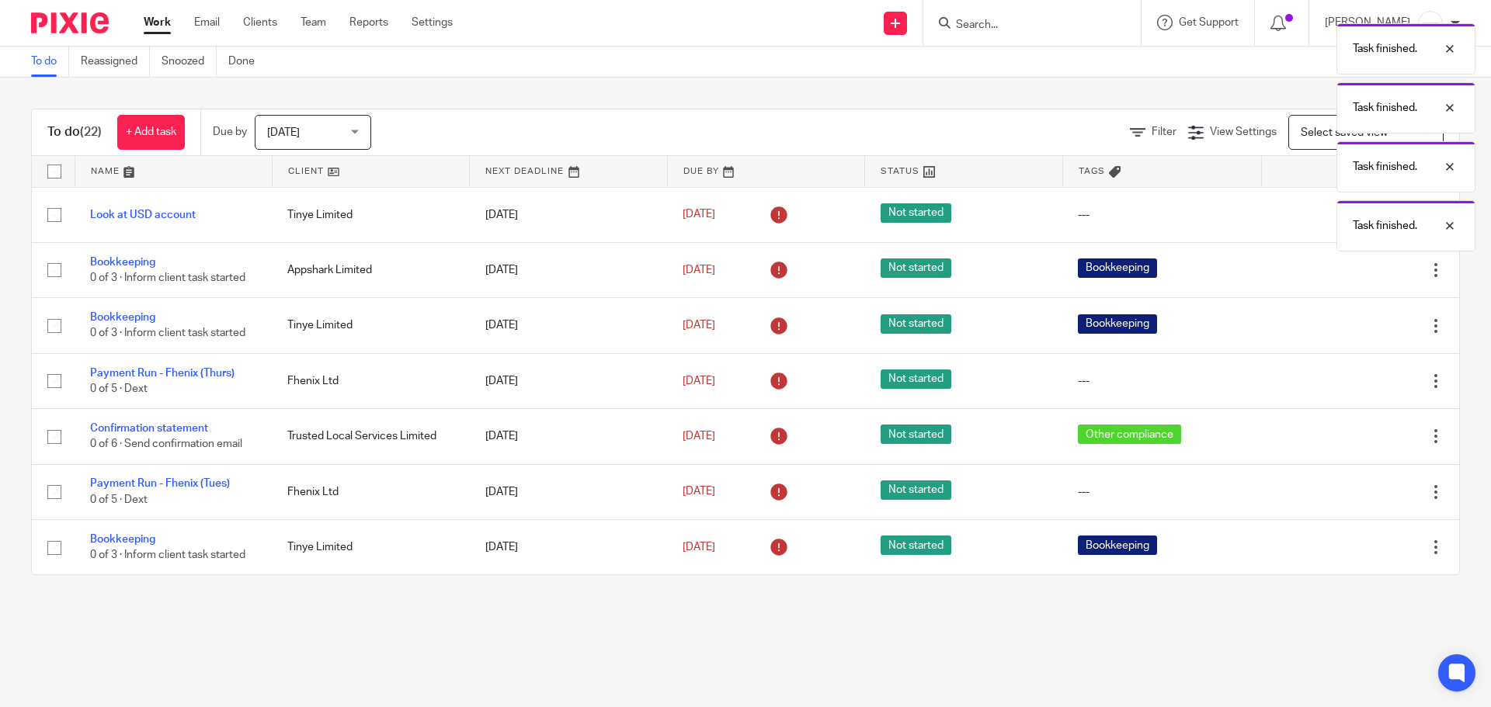
scroll to position [0, 0]
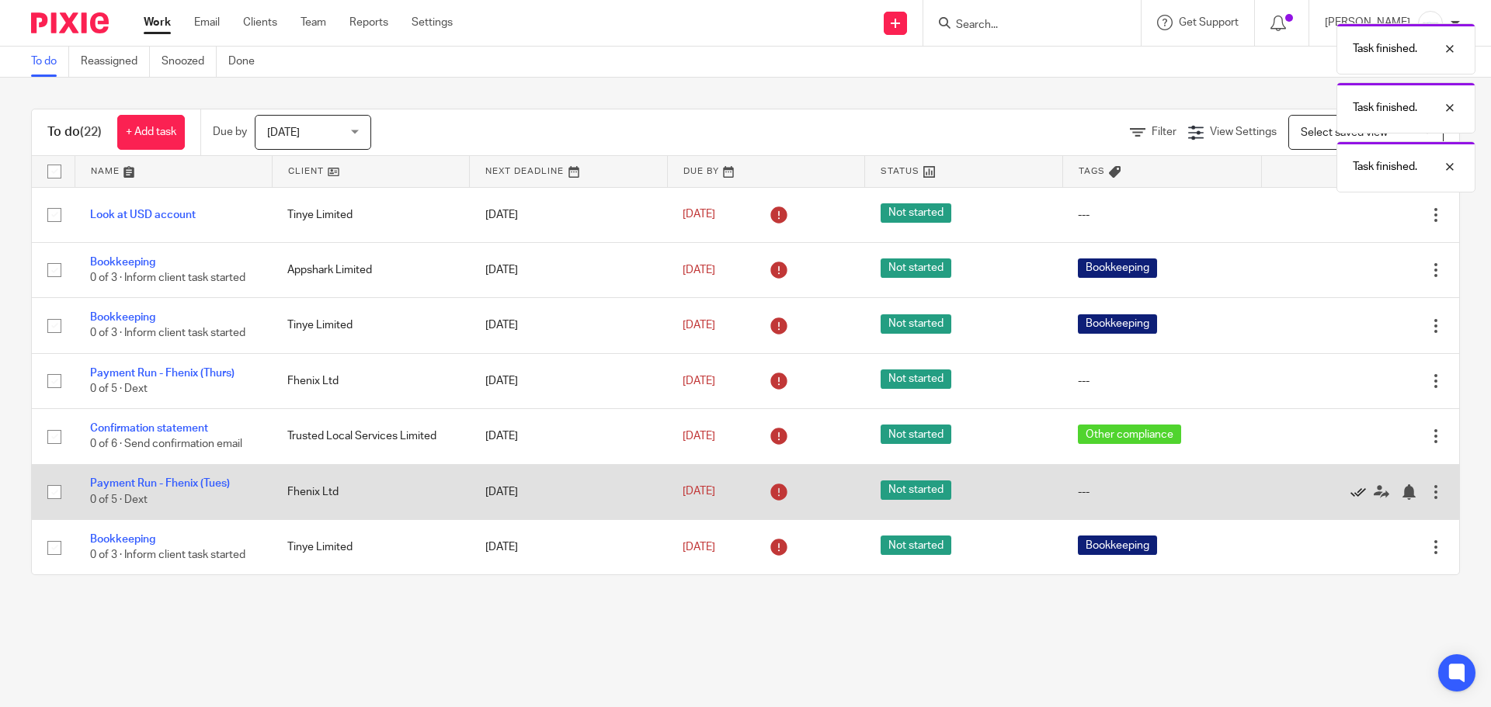
click at [1350, 493] on icon at bounding box center [1358, 492] width 16 height 16
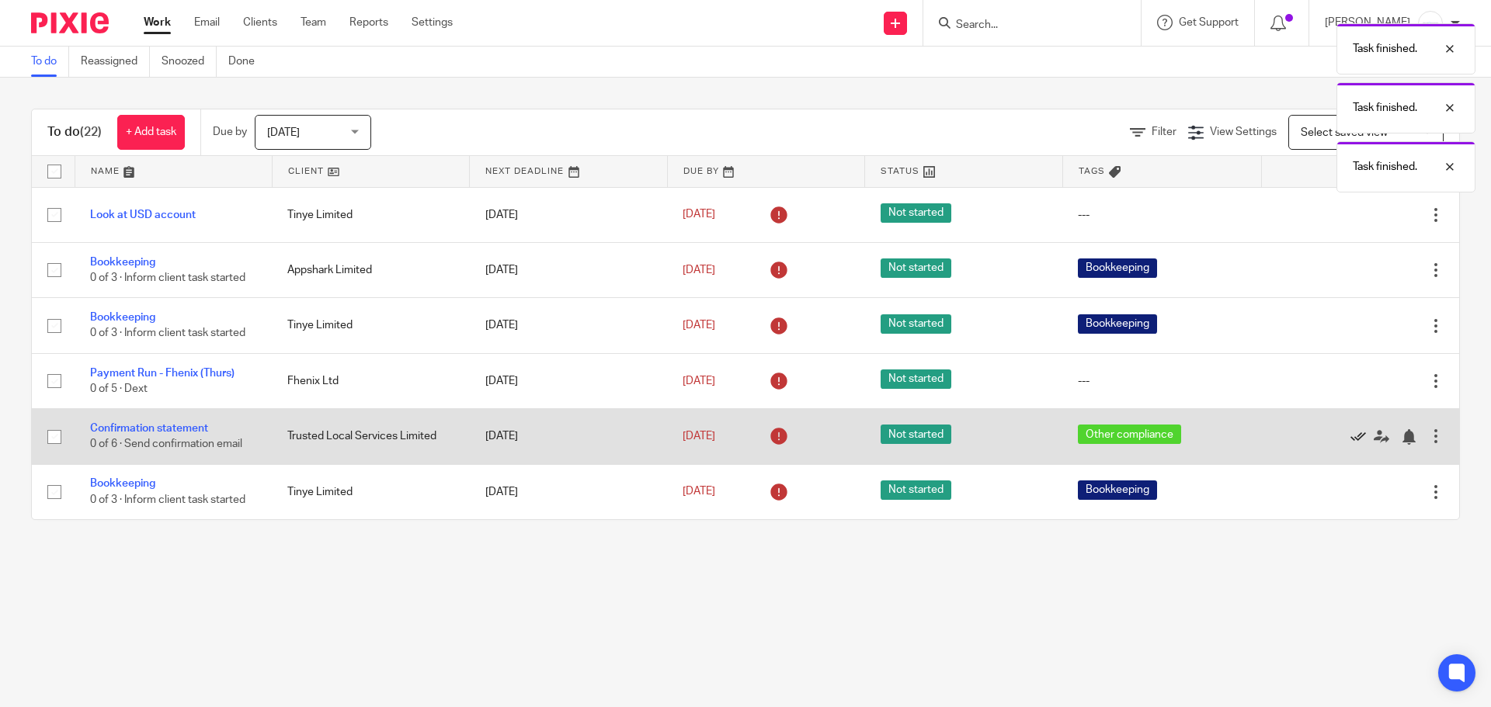
click at [1350, 436] on icon at bounding box center [1358, 437] width 16 height 16
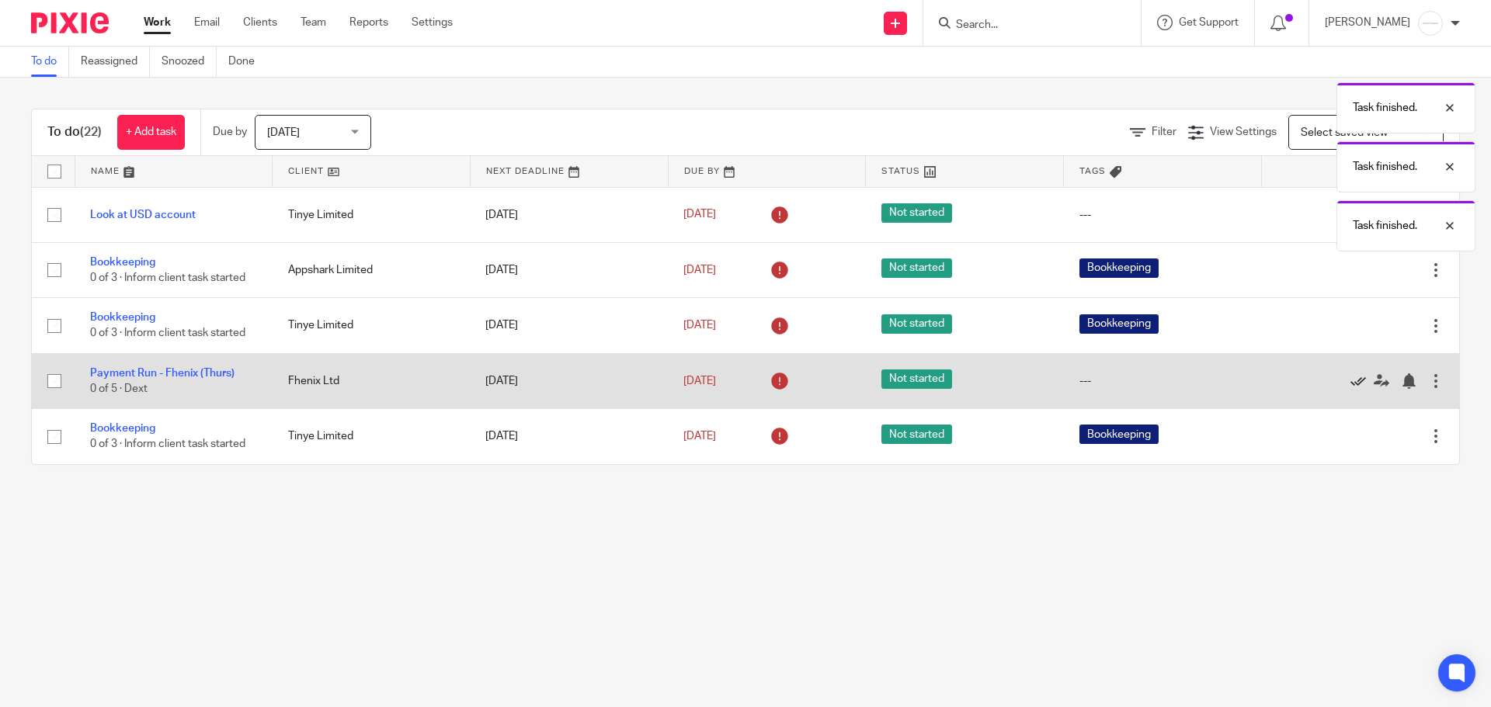
click at [1350, 382] on icon at bounding box center [1358, 381] width 16 height 16
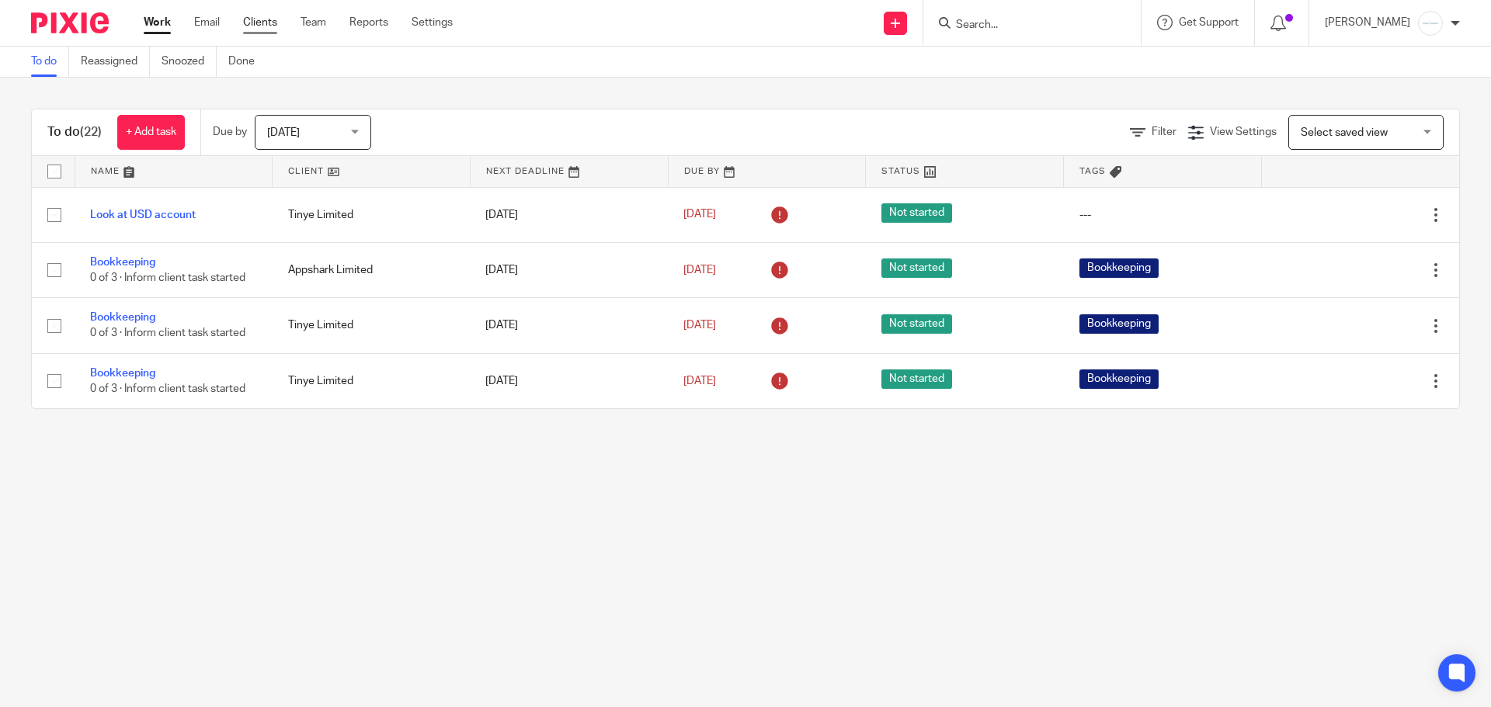
click at [273, 23] on link "Clients" at bounding box center [260, 23] width 34 height 16
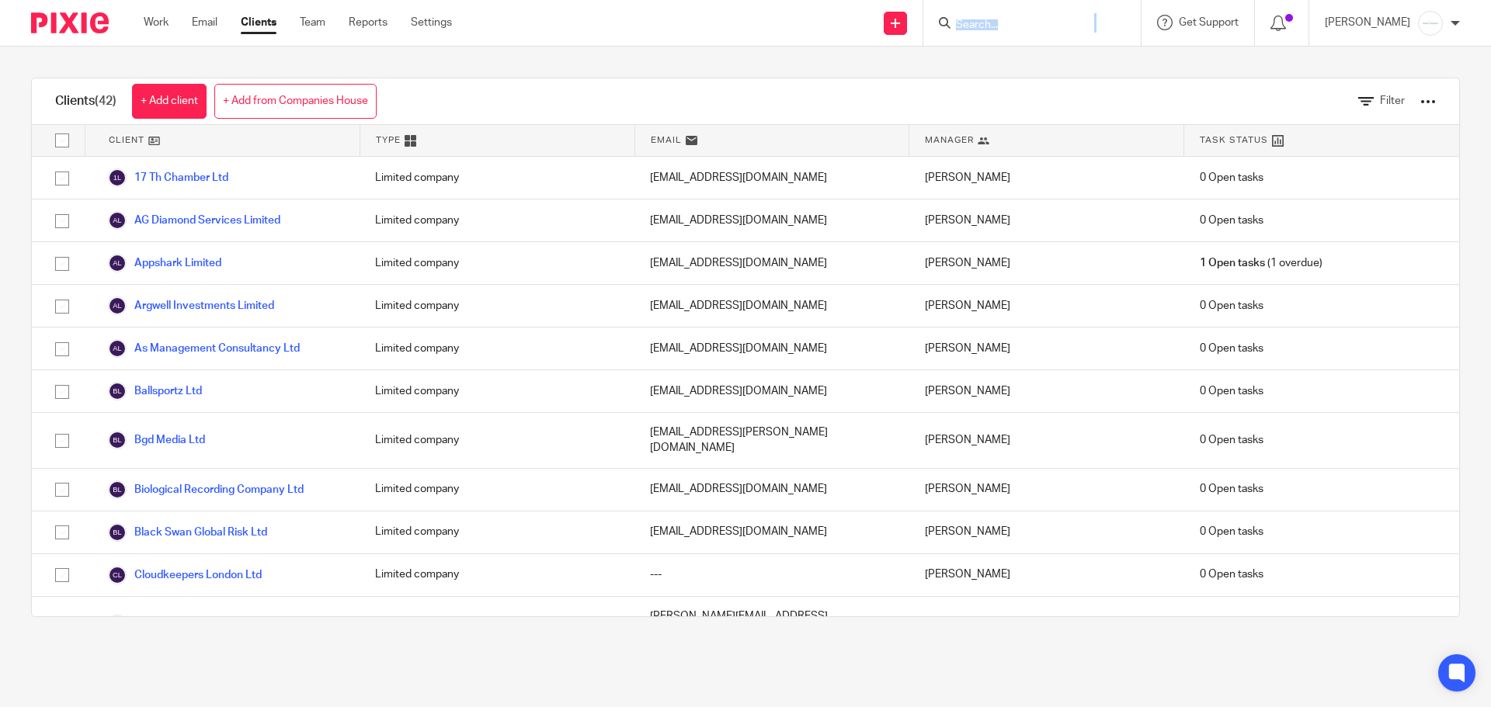
drag, startPoint x: 1149, startPoint y: 12, endPoint x: 1076, endPoint y: 12, distance: 73.0
click at [1076, 12] on div "Send new email Create task Add client Request signature Get Support Contact Sup…" at bounding box center [982, 23] width 1015 height 46
click at [1054, 27] on input "Search" at bounding box center [1024, 26] width 140 height 14
type input "ahd"
click button "submit" at bounding box center [0, 0] width 0 height 0
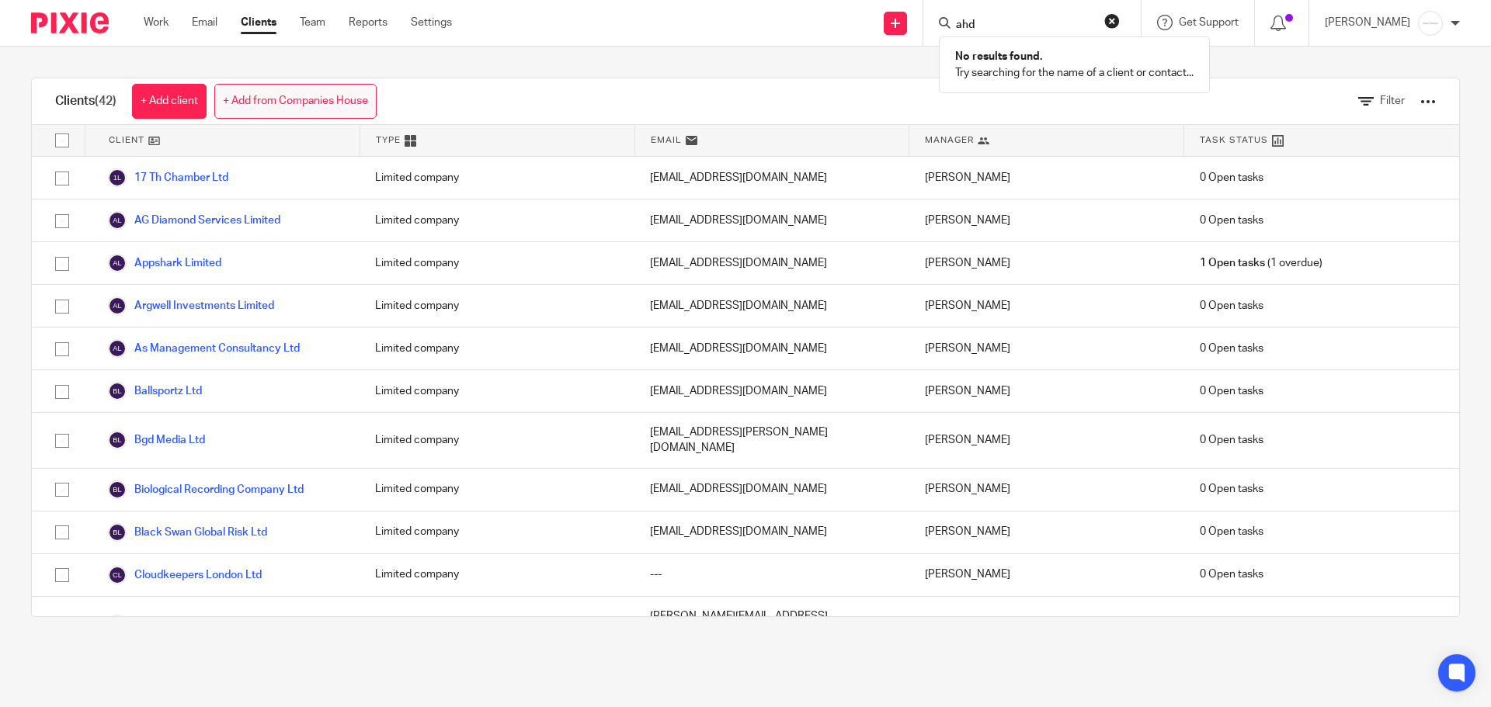
click at [279, 96] on link "+ Add from Companies House" at bounding box center [295, 101] width 162 height 35
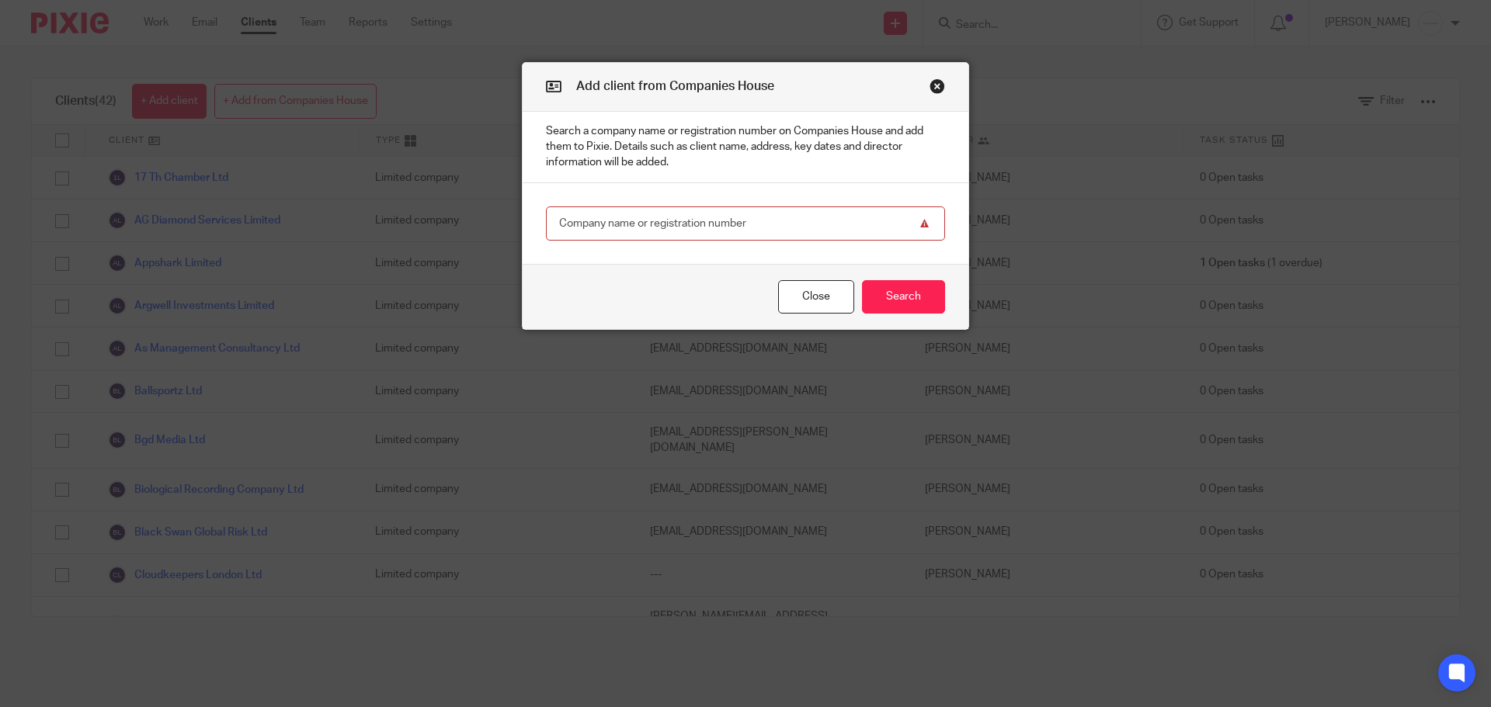
click at [727, 223] on input "text" at bounding box center [745, 224] width 399 height 35
paste input "16058919"
type input "16058919"
click at [904, 294] on button "Search" at bounding box center [903, 296] width 83 height 33
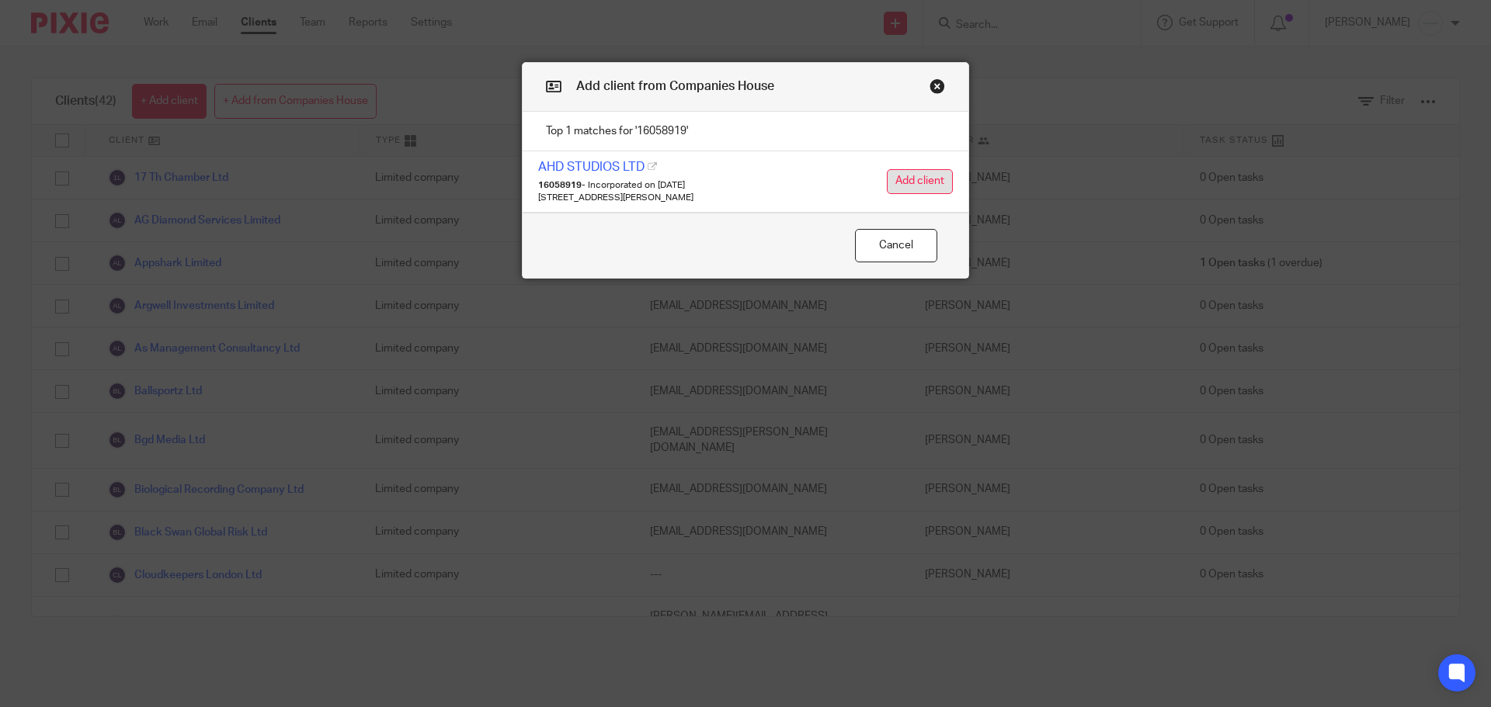
click at [901, 174] on button "Add client" at bounding box center [920, 181] width 66 height 25
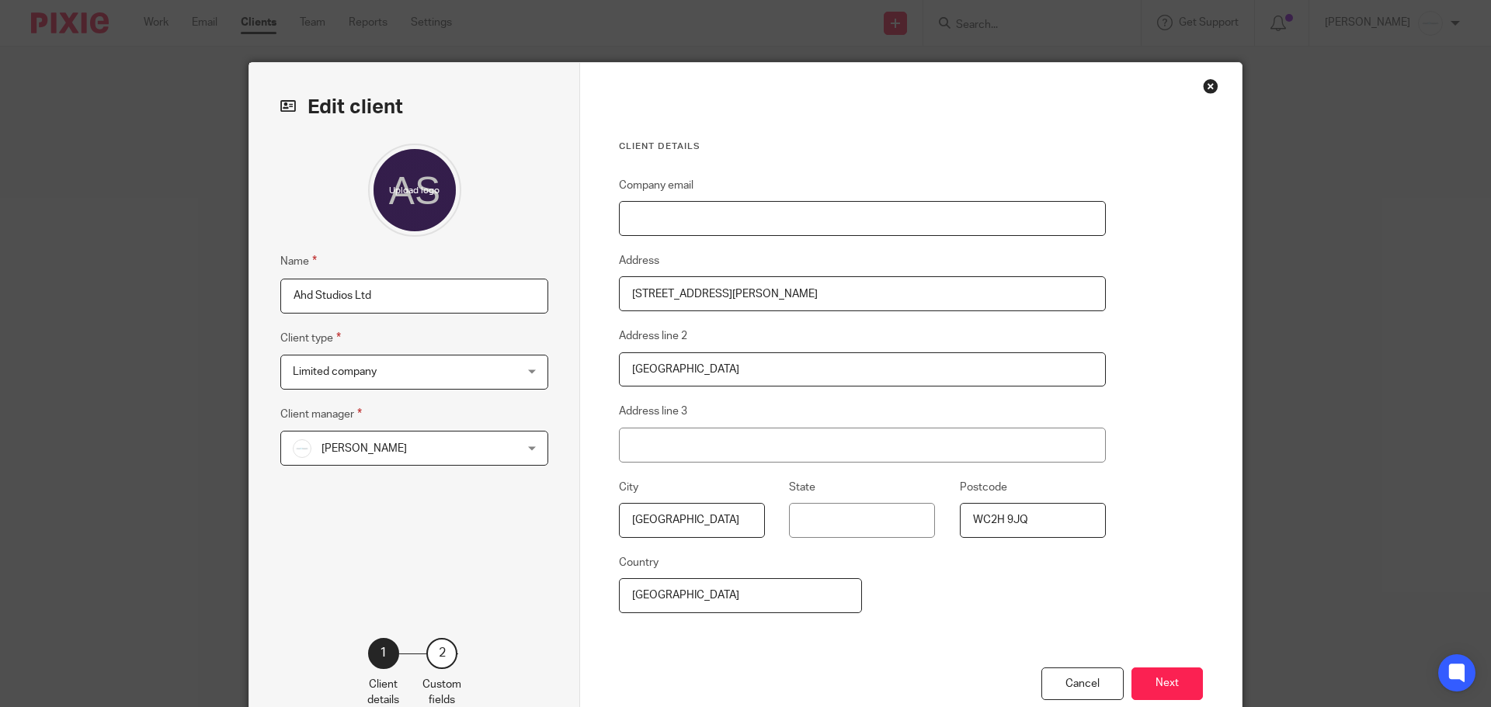
click at [747, 225] on input "Company email" at bounding box center [862, 218] width 487 height 35
paste input "GaryAlston@ahdstudios.co.u"
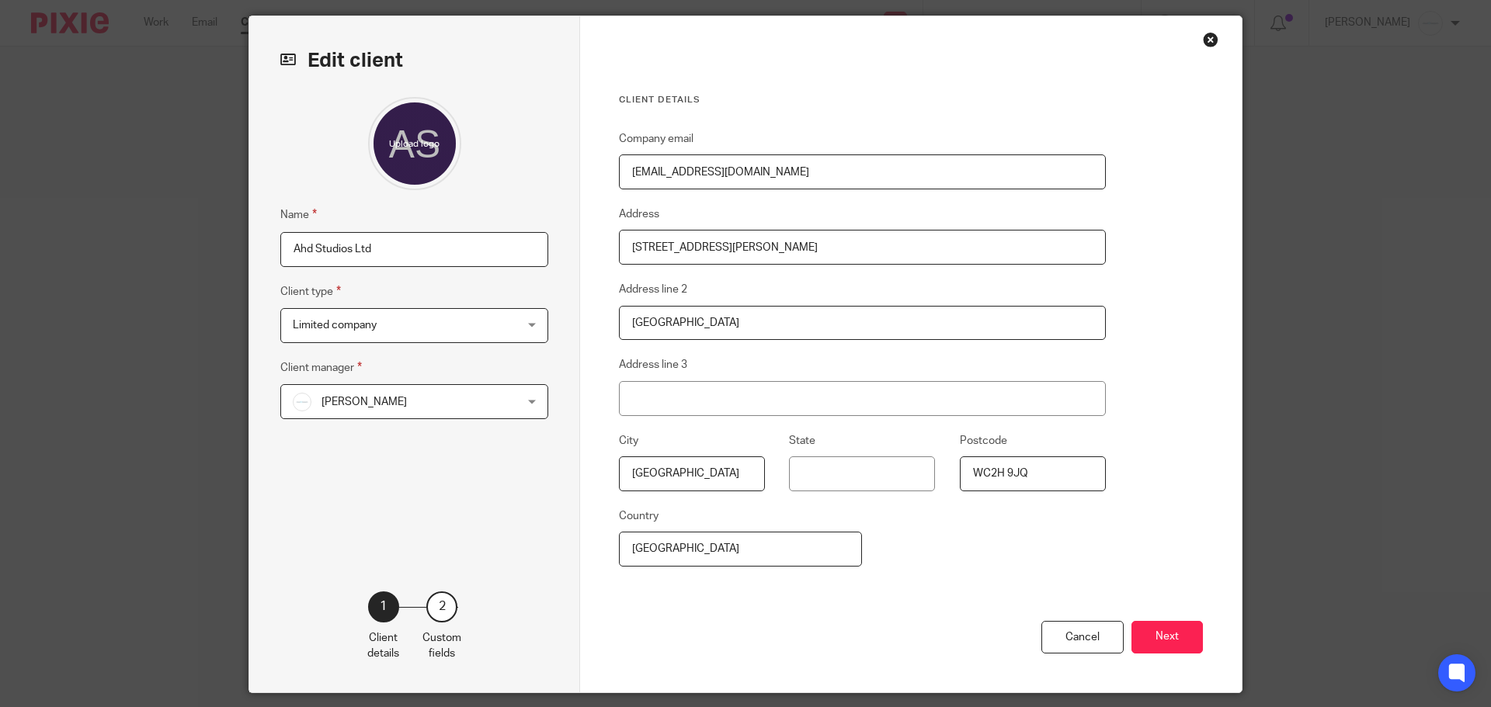
scroll to position [95, 0]
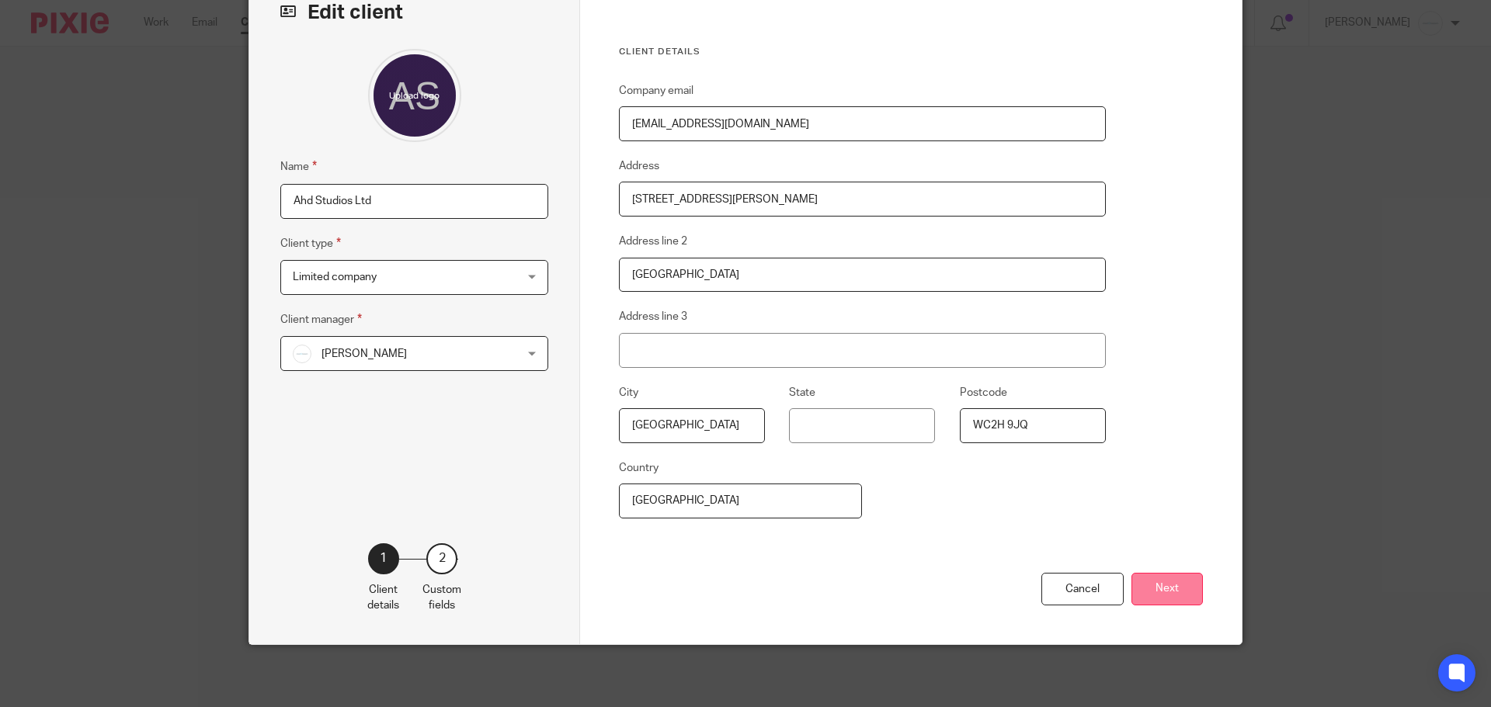
type input "[EMAIL_ADDRESS][DOMAIN_NAME]"
click at [1170, 578] on button "Next" at bounding box center [1166, 589] width 71 height 33
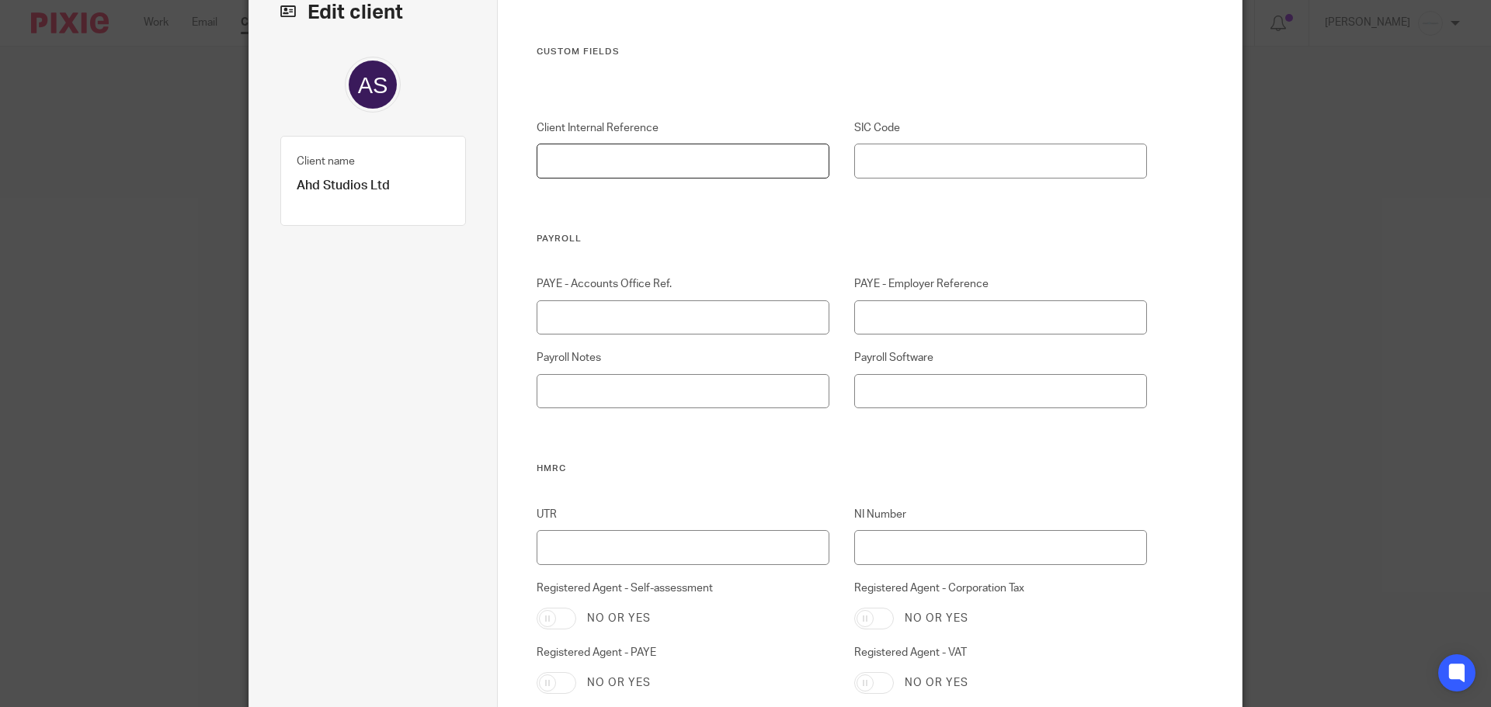
click at [585, 166] on input "Client Internal Reference" at bounding box center [682, 161] width 293 height 35
type input "A33"
click at [873, 177] on input "SIC Code" at bounding box center [1000, 161] width 293 height 35
paste input "71111 - Architectural activities"
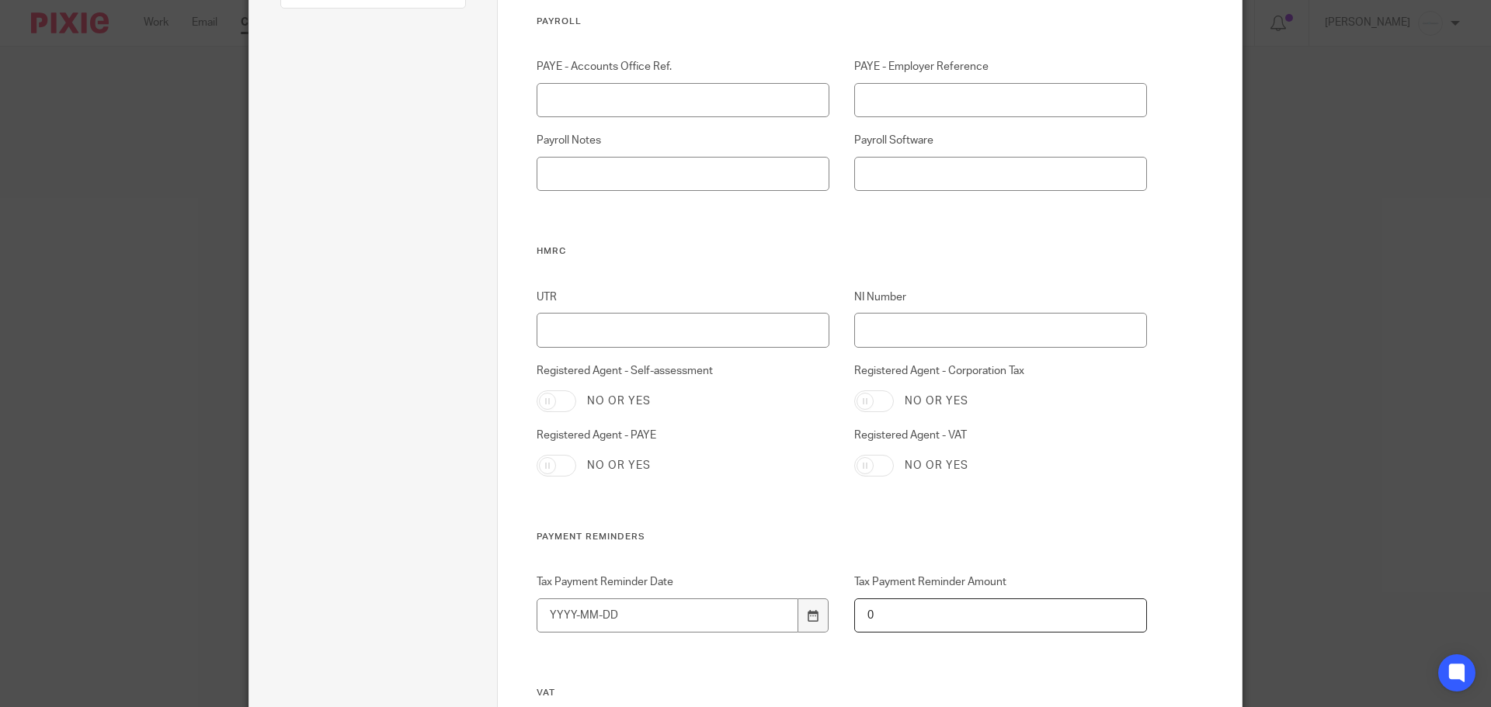
scroll to position [328, 0]
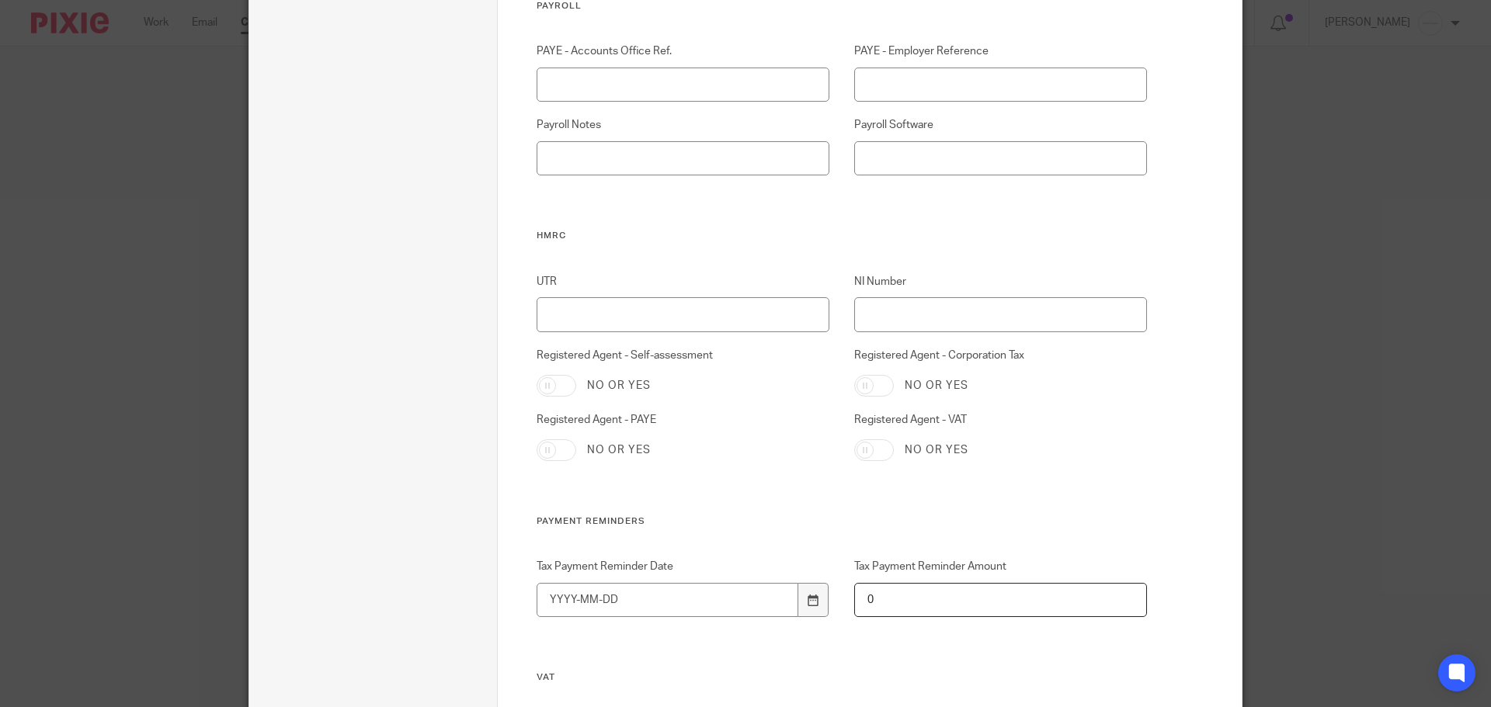
type input "71111 - Architectural activities"
click at [556, 450] on input "Registered Agent - PAYE" at bounding box center [556, 450] width 40 height 22
checkbox input "true"
click at [880, 380] on input "Registered Agent - Corporation Tax" at bounding box center [874, 386] width 40 height 22
checkbox input "true"
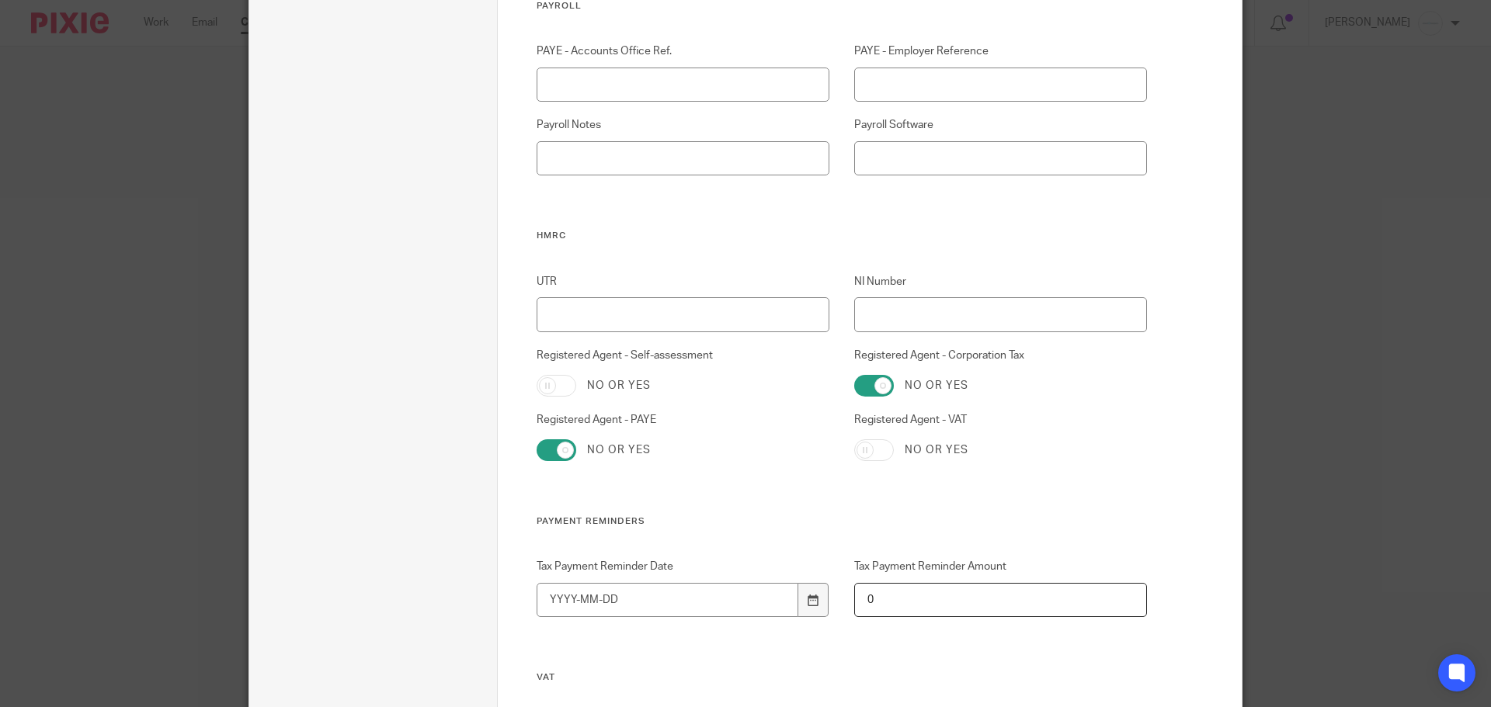
click at [865, 451] on input "Registered Agent - VAT" at bounding box center [874, 450] width 40 height 22
checkbox input "true"
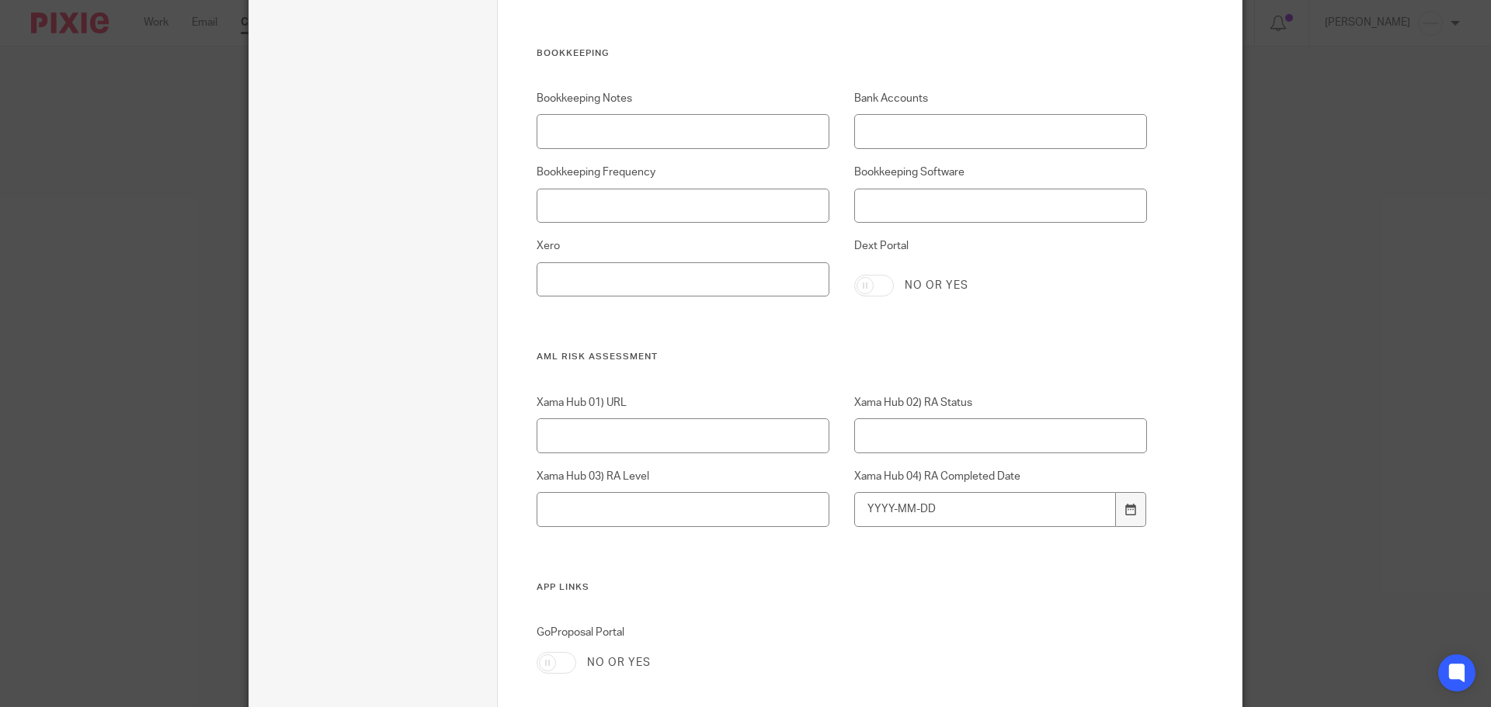
scroll to position [1492, 0]
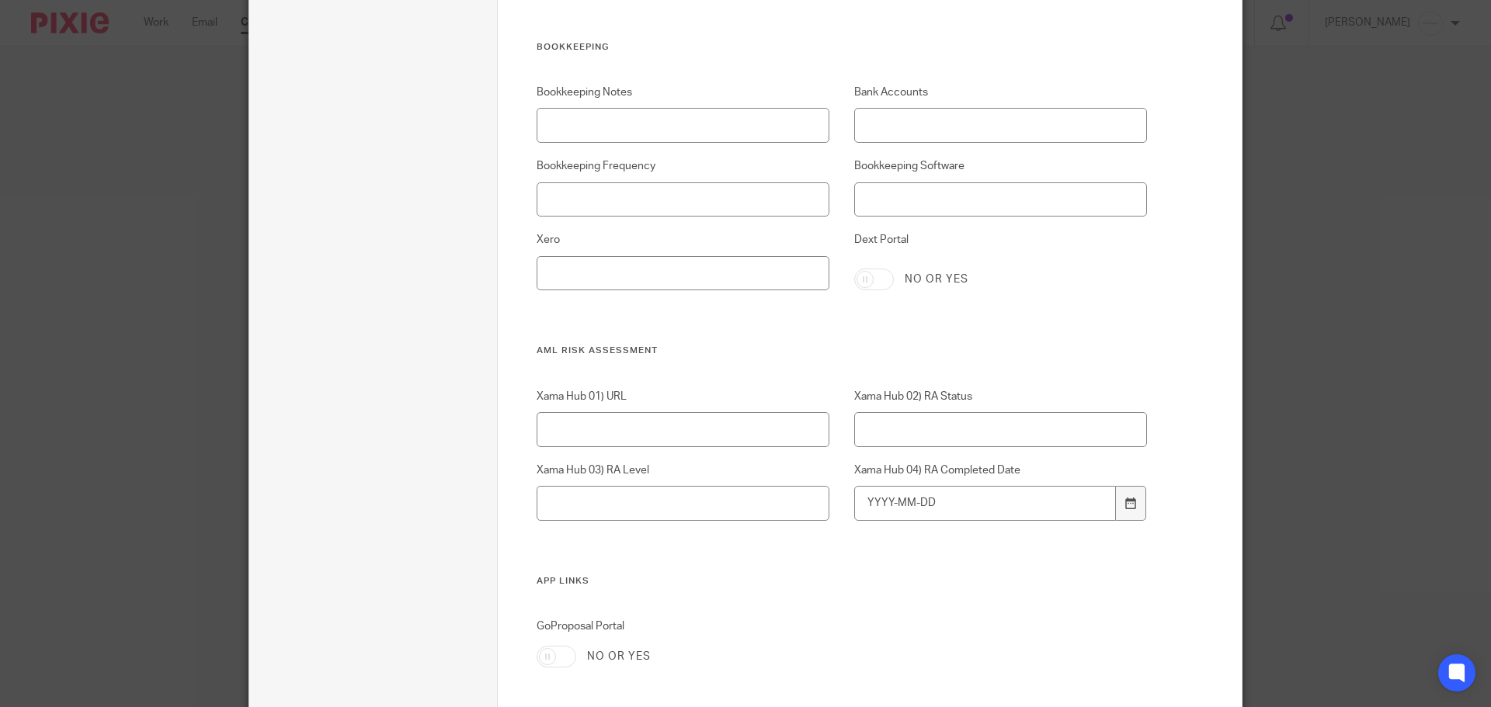
click at [876, 282] on input "Dext Portal" at bounding box center [874, 280] width 40 height 22
checkbox input "true"
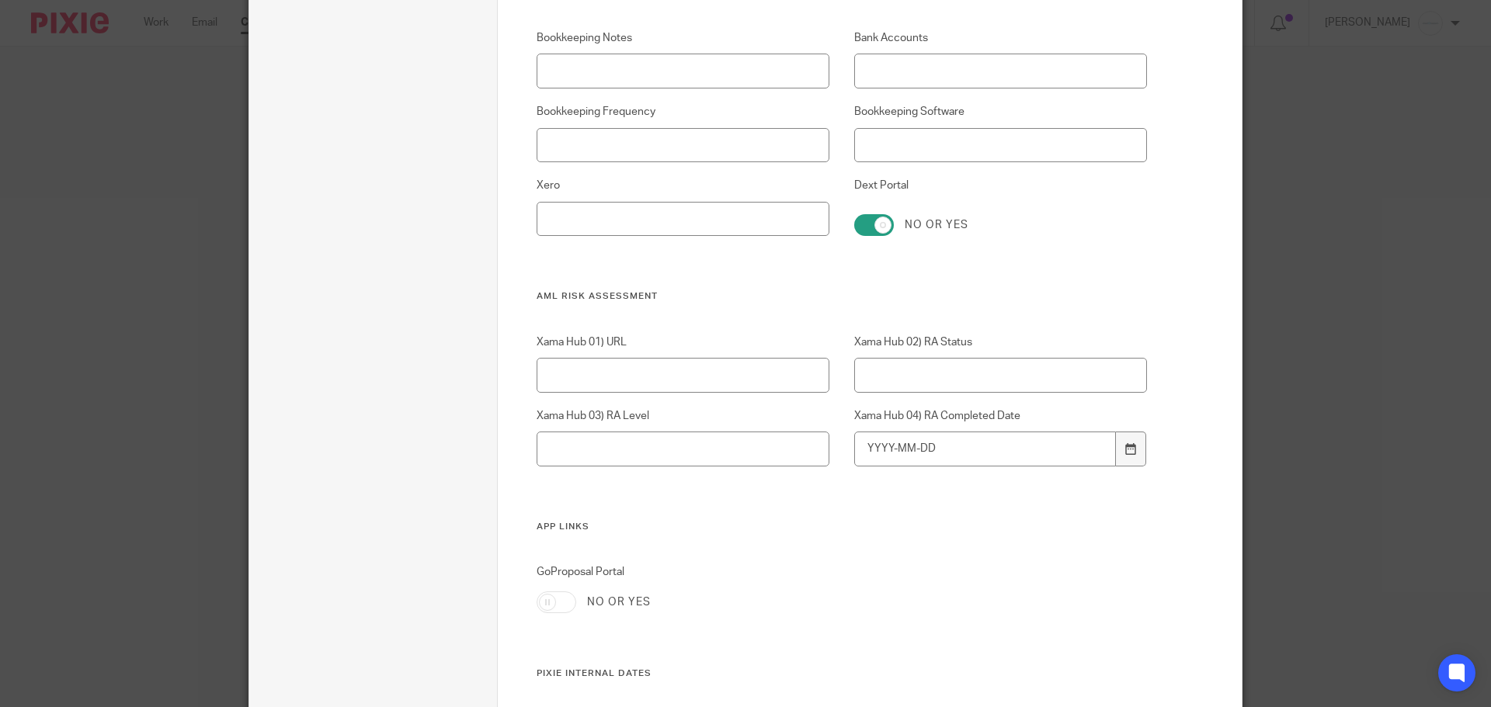
scroll to position [1570, 0]
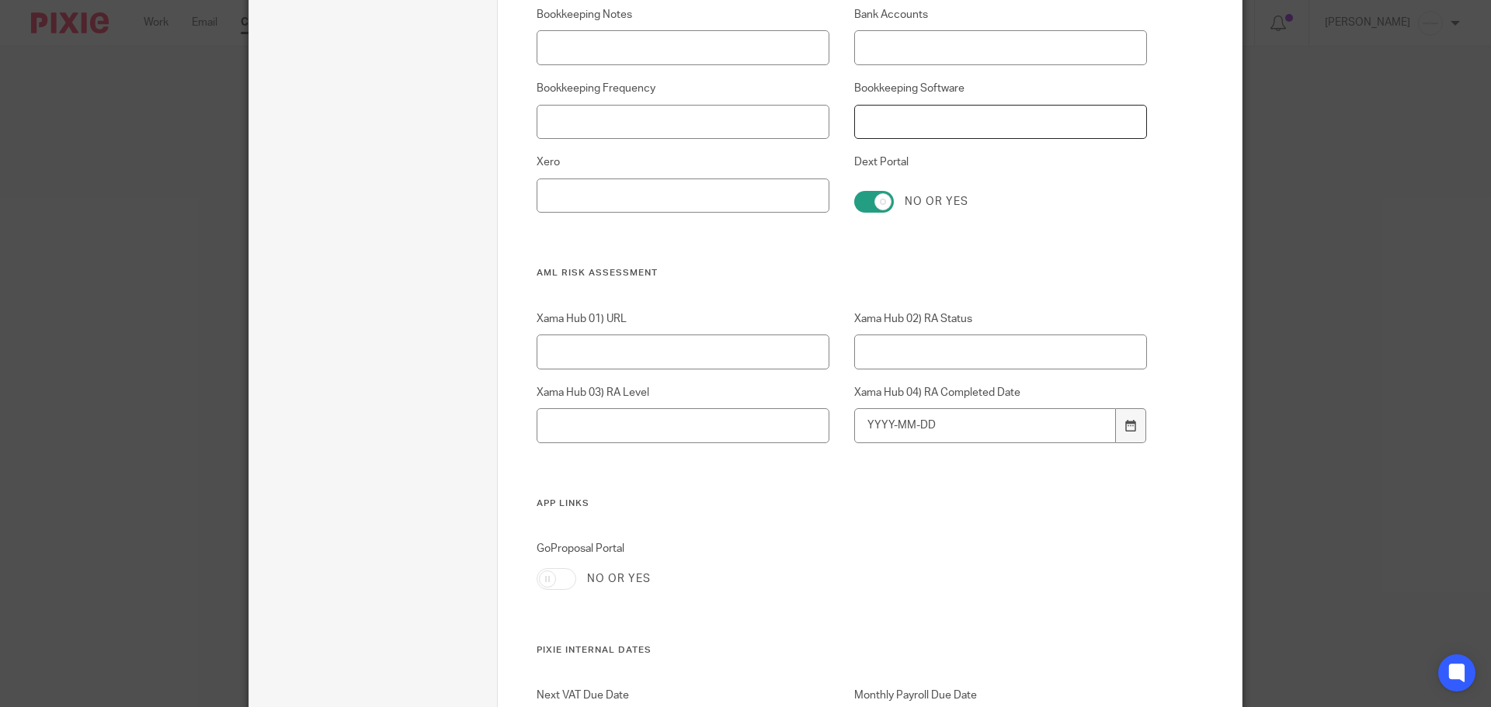
click at [939, 107] on input "Bookkeeping Software" at bounding box center [1000, 122] width 293 height 35
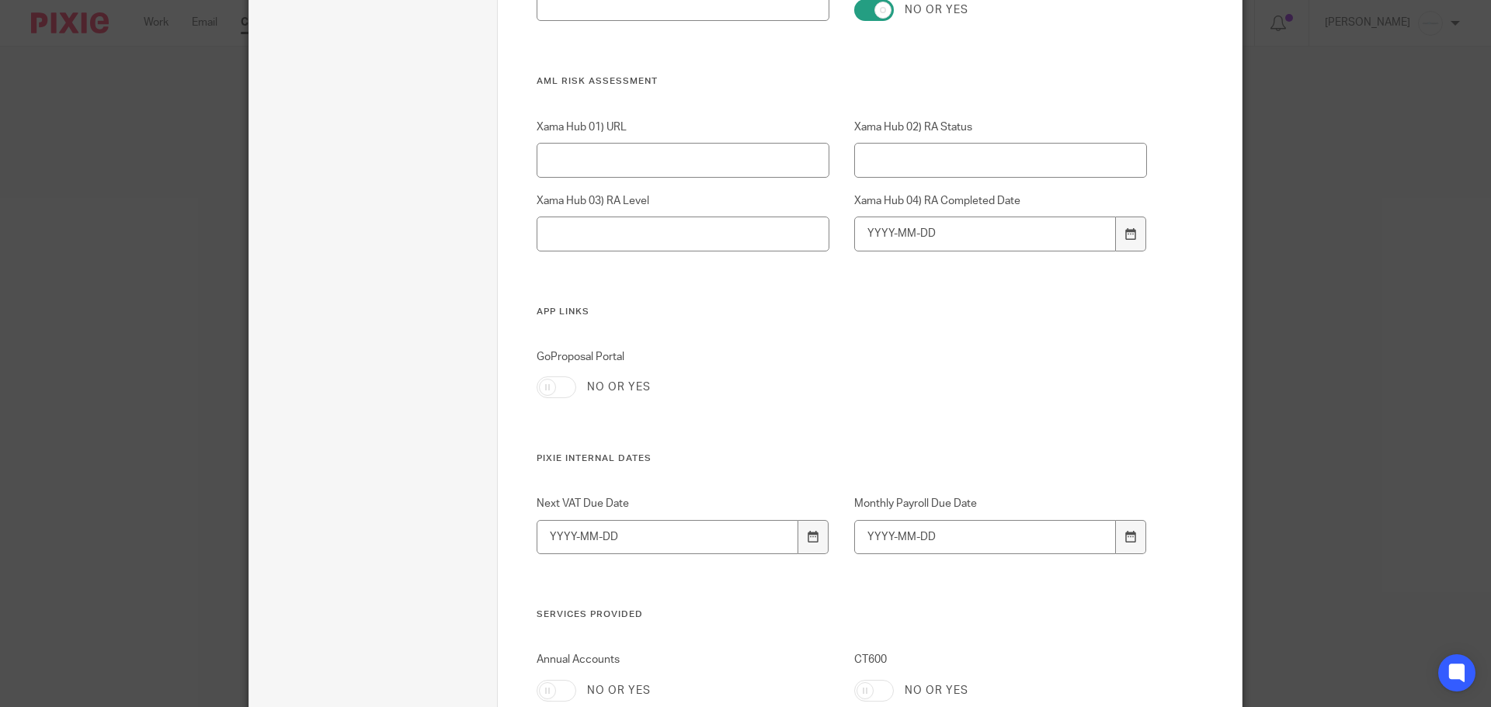
scroll to position [1803, 0]
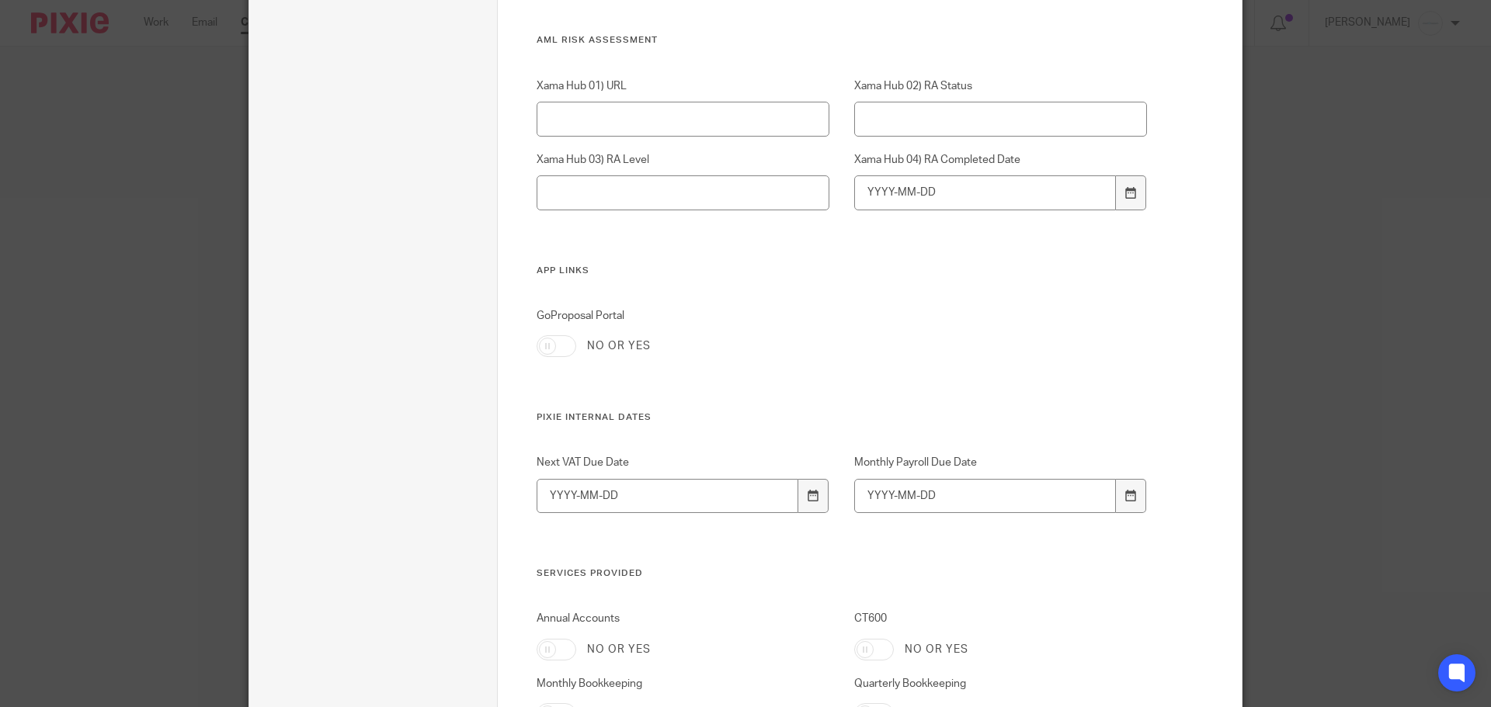
type input "QuickBooks"
click at [536, 344] on input "GoProposal Portal" at bounding box center [556, 346] width 40 height 22
checkbox input "true"
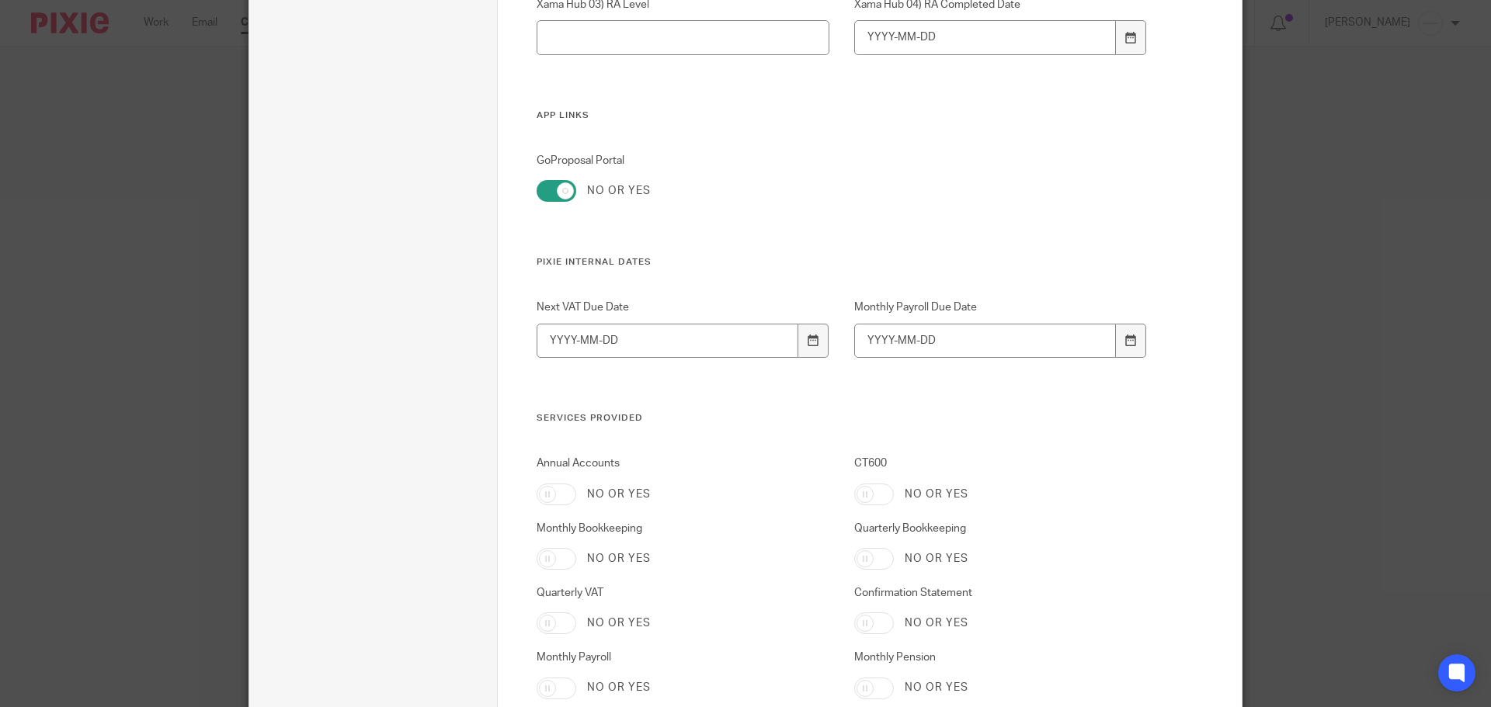
scroll to position [2036, 0]
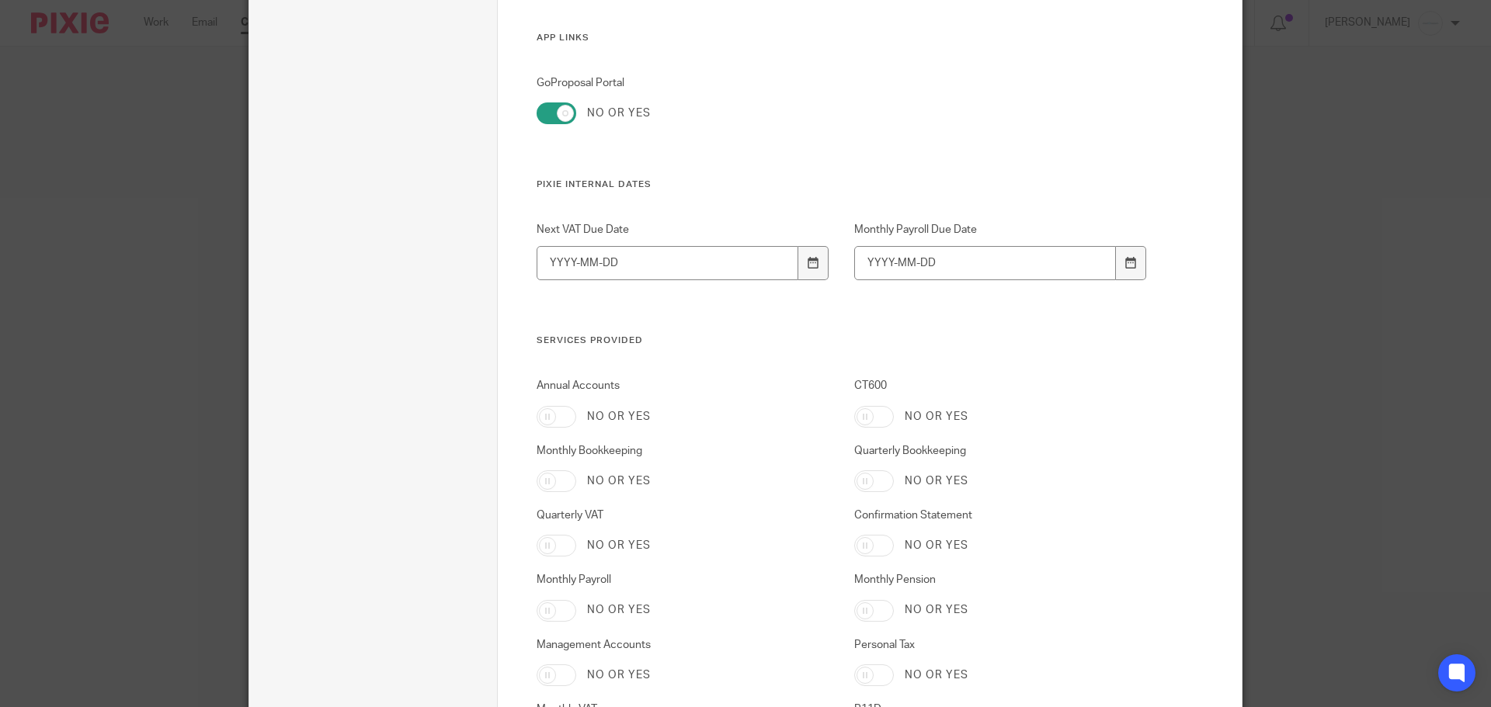
click at [550, 419] on input "Annual Accounts" at bounding box center [556, 417] width 40 height 22
checkbox input "true"
click at [548, 480] on input "Monthly Bookkeeping" at bounding box center [556, 481] width 40 height 22
checkbox input "true"
click at [887, 418] on input "CT600" at bounding box center [874, 417] width 40 height 22
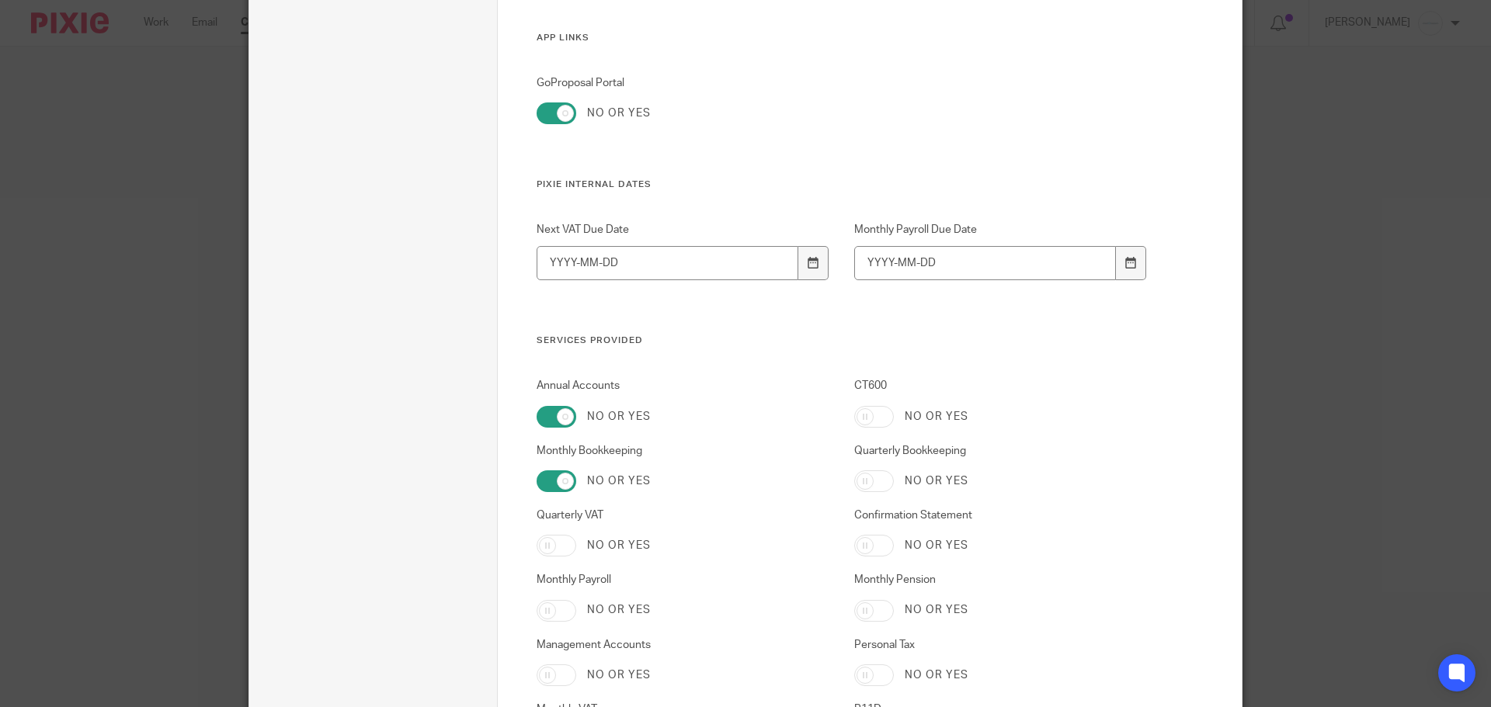
checkbox input "true"
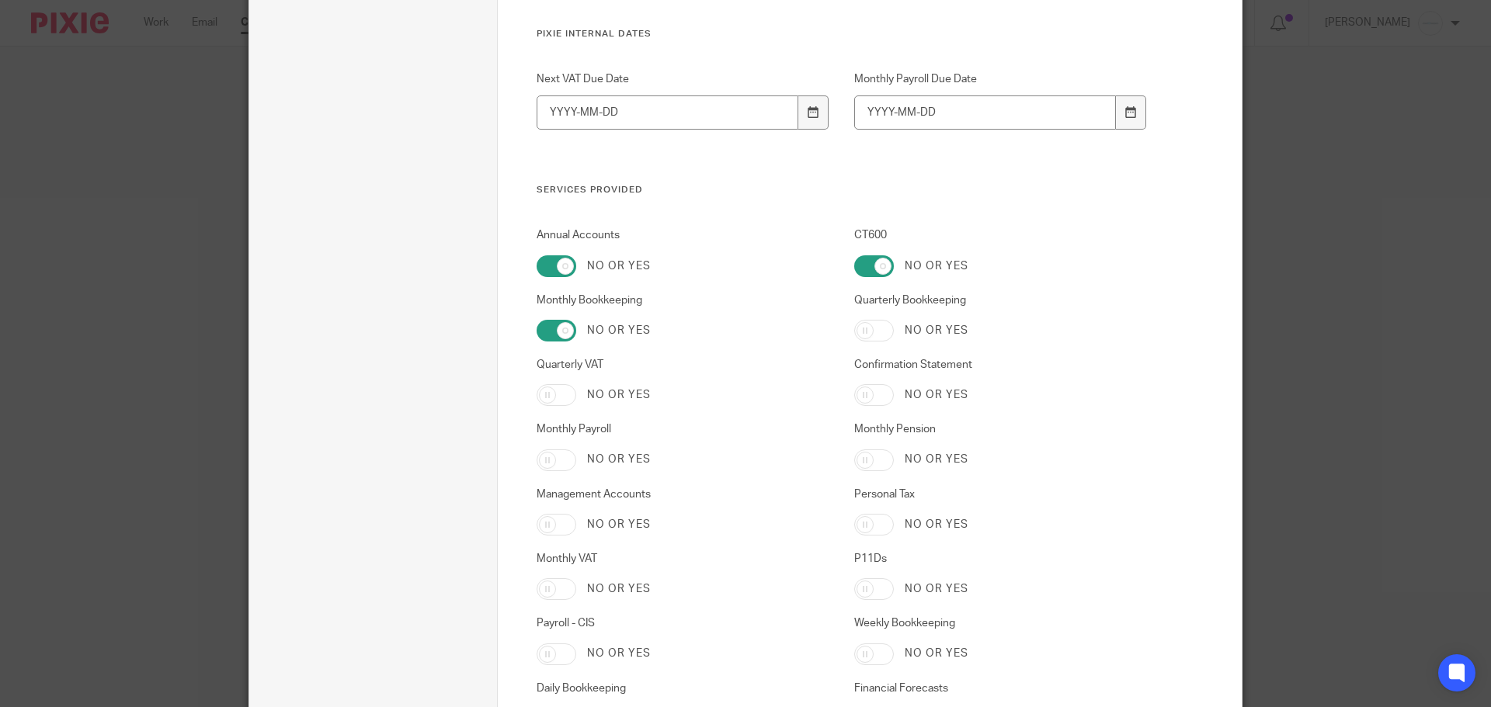
scroll to position [2191, 0]
click at [872, 381] on input "Confirmation Statement" at bounding box center [874, 391] width 40 height 22
checkbox input "true"
click at [559, 398] on input "Quarterly VAT" at bounding box center [556, 391] width 40 height 22
checkbox input "true"
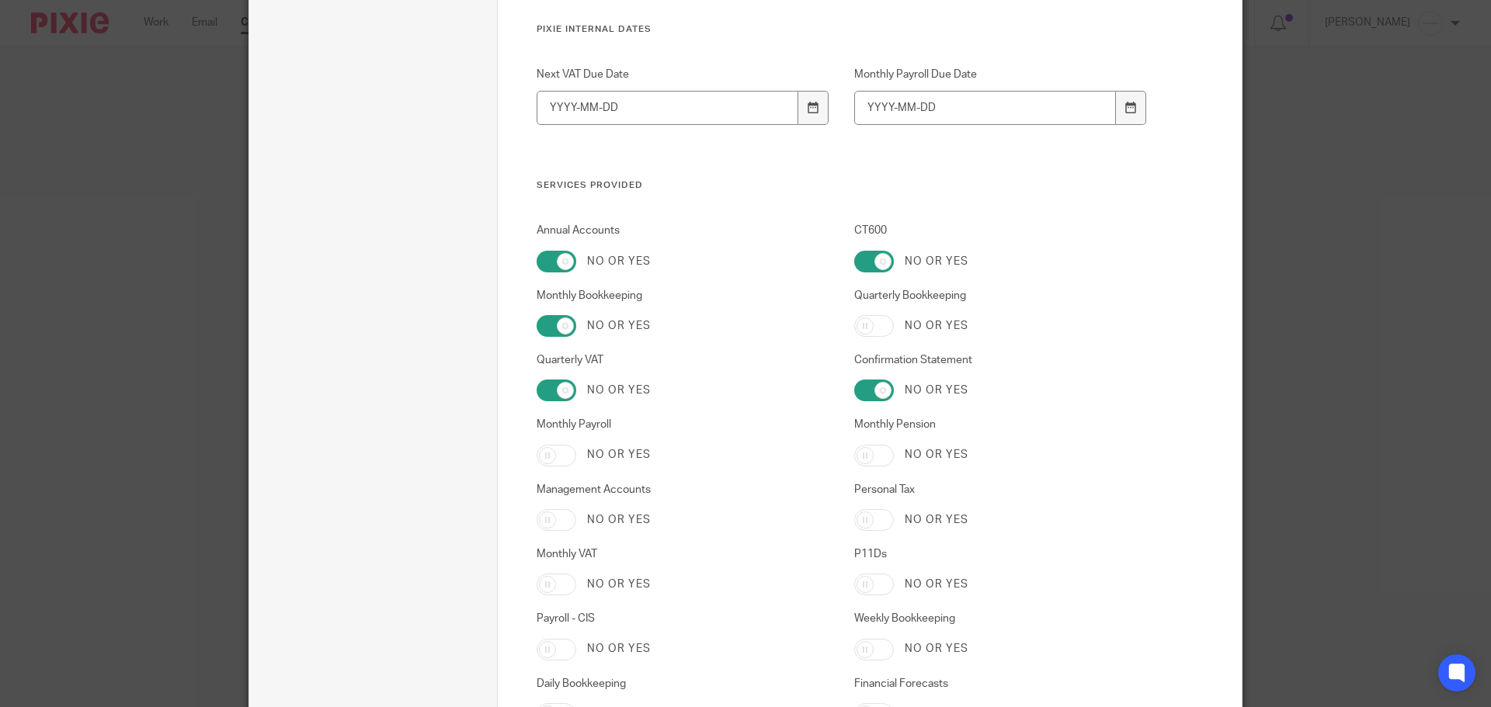
click at [550, 458] on input "Monthly Payroll" at bounding box center [556, 456] width 40 height 22
checkbox input "true"
click at [552, 520] on input "Management Accounts" at bounding box center [556, 520] width 40 height 22
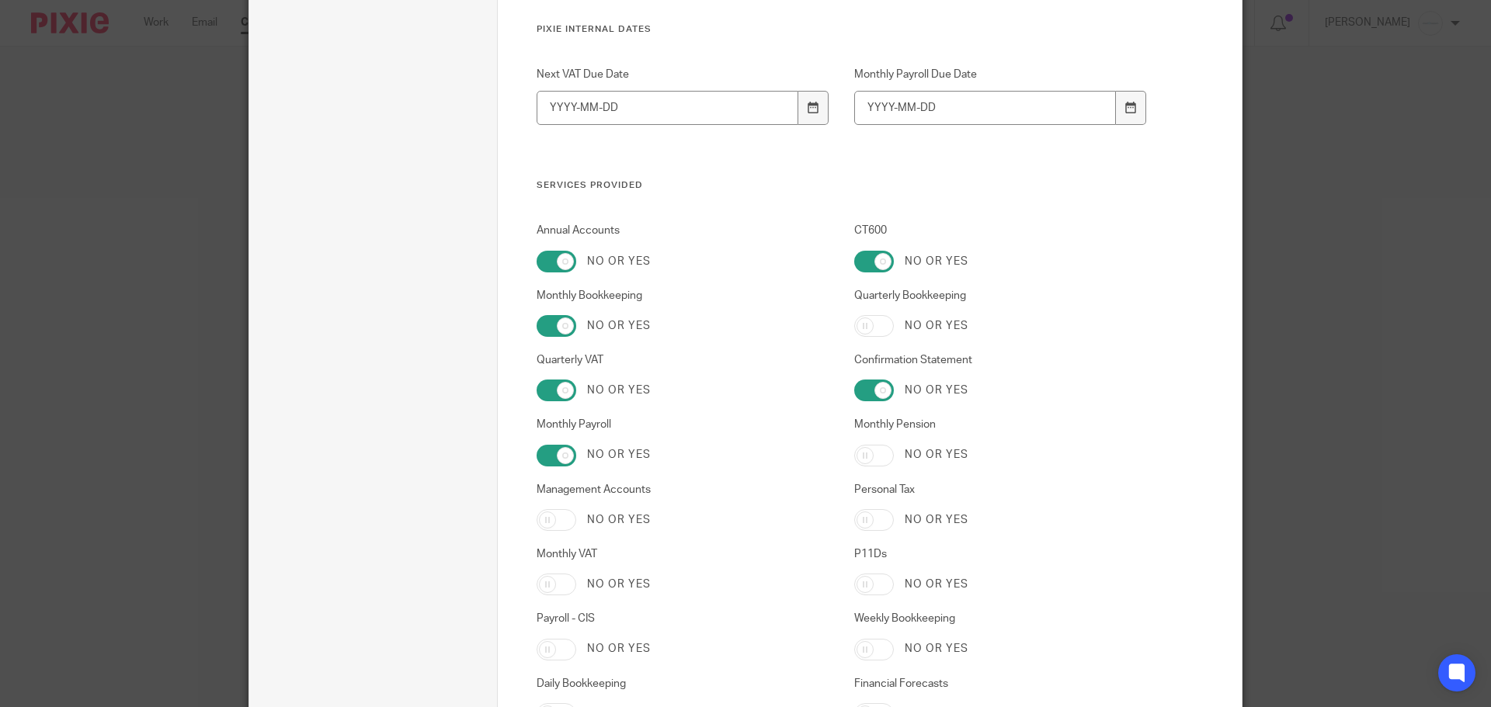
checkbox input "true"
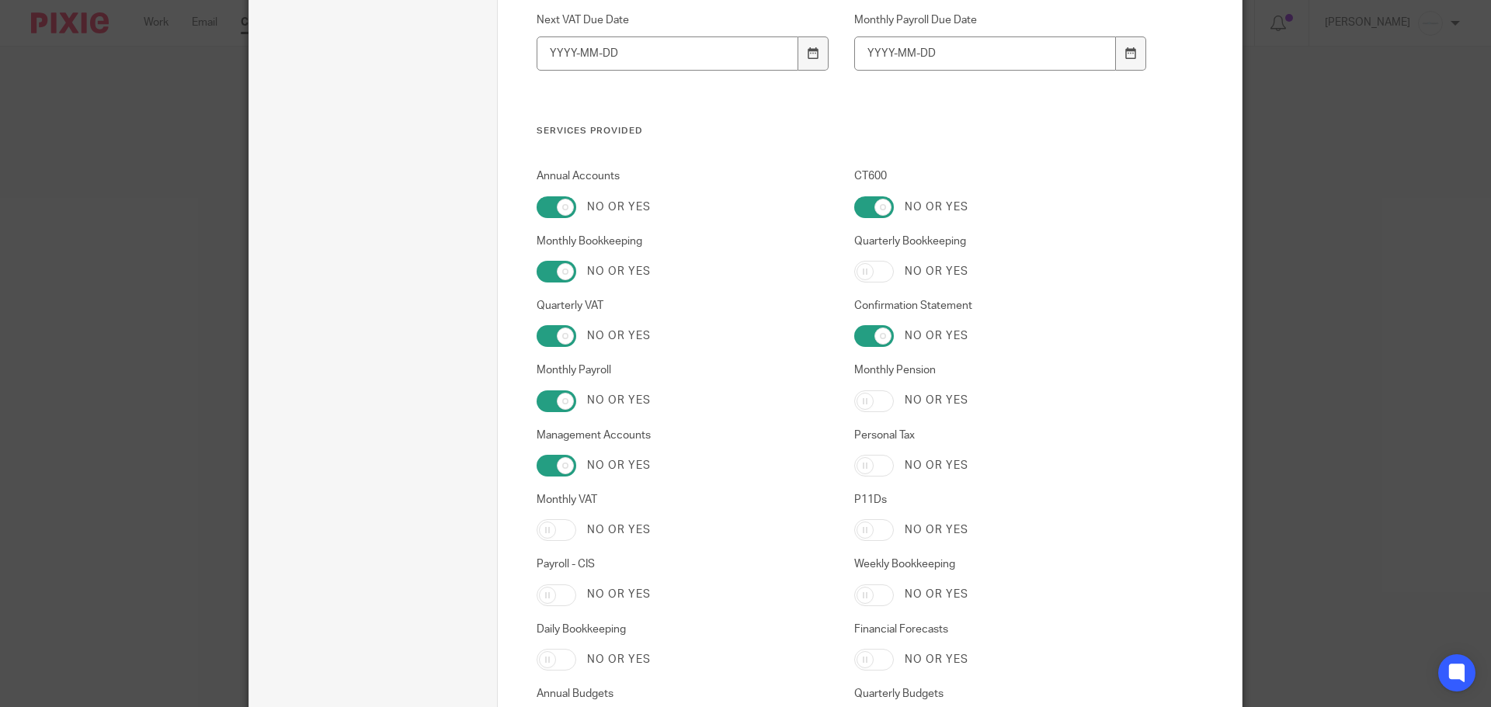
scroll to position [2268, 0]
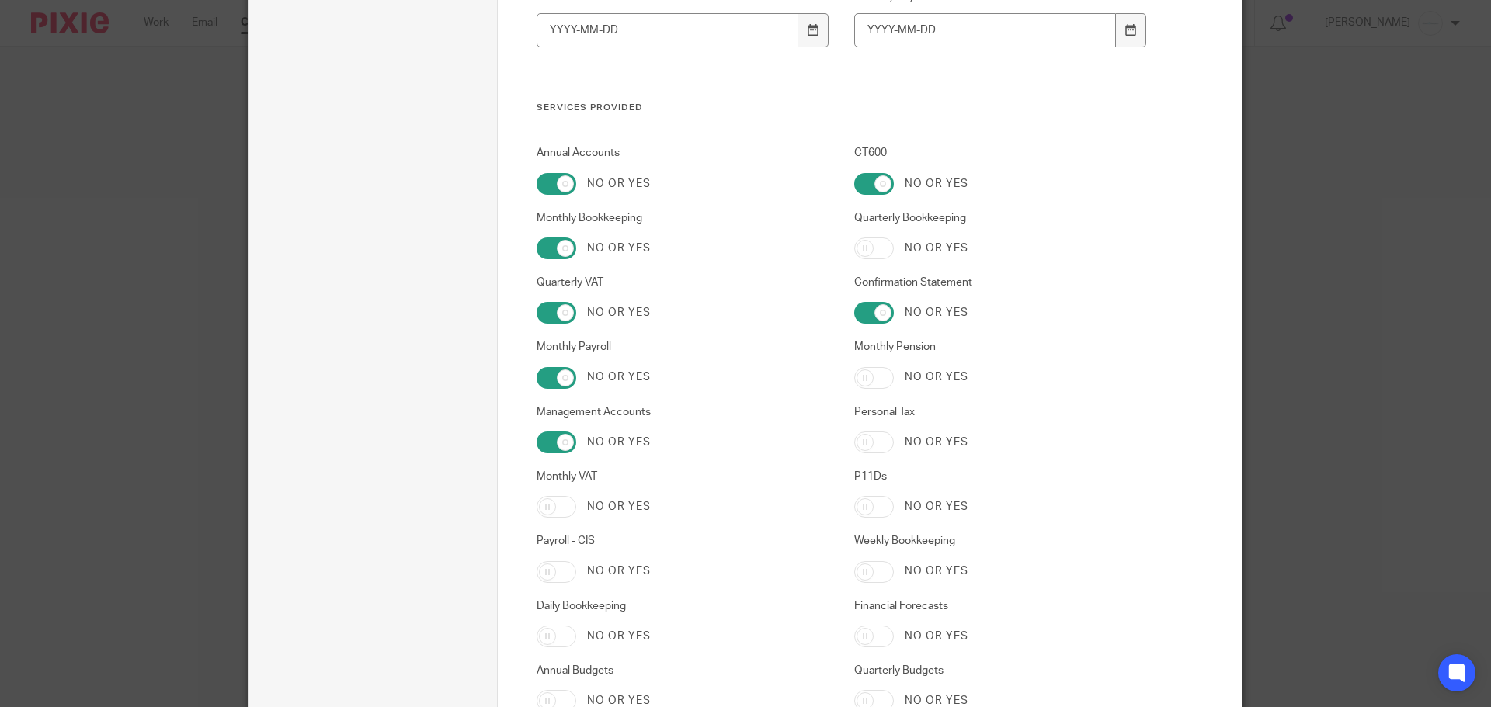
click at [551, 505] on input "Monthly VAT" at bounding box center [556, 507] width 40 height 22
click at [552, 507] on input "Monthly VAT" at bounding box center [556, 507] width 40 height 22
checkbox input "false"
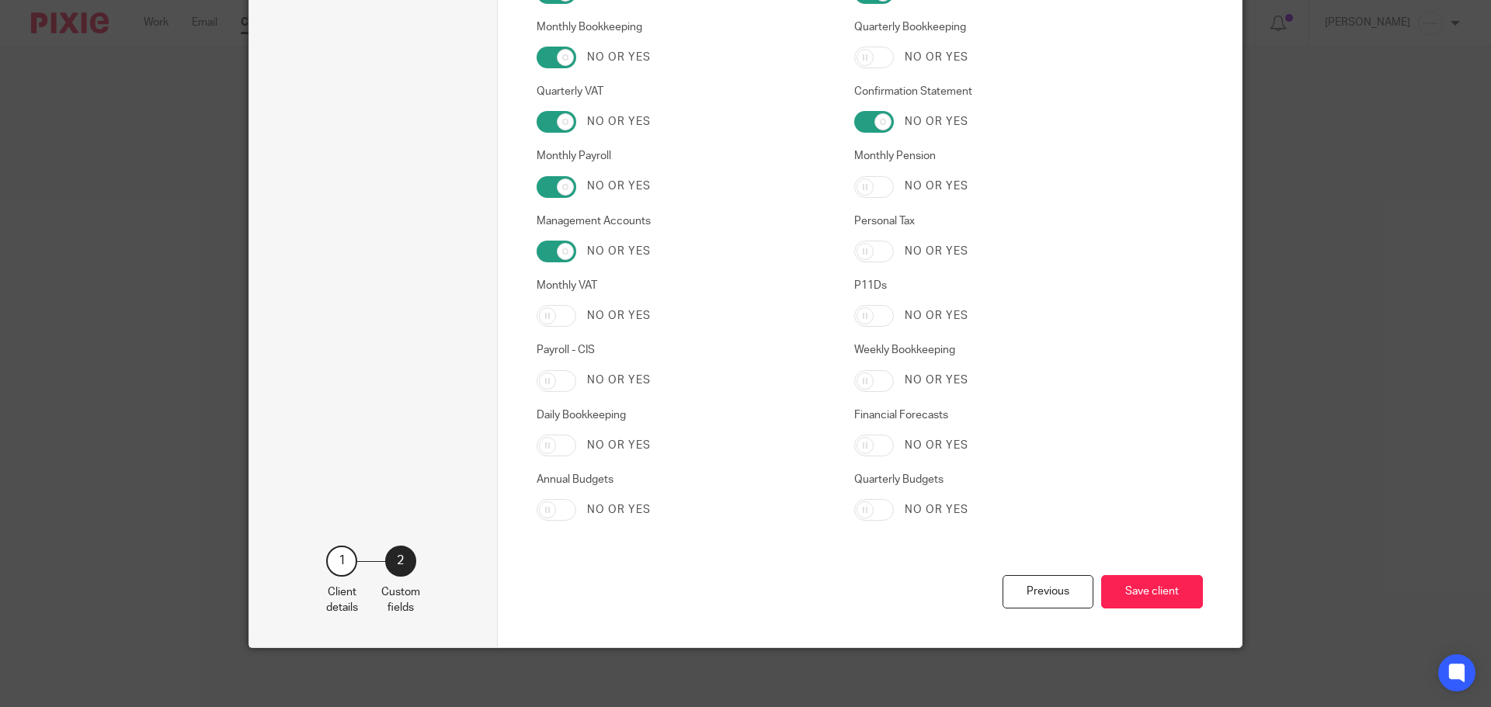
scroll to position [2463, 0]
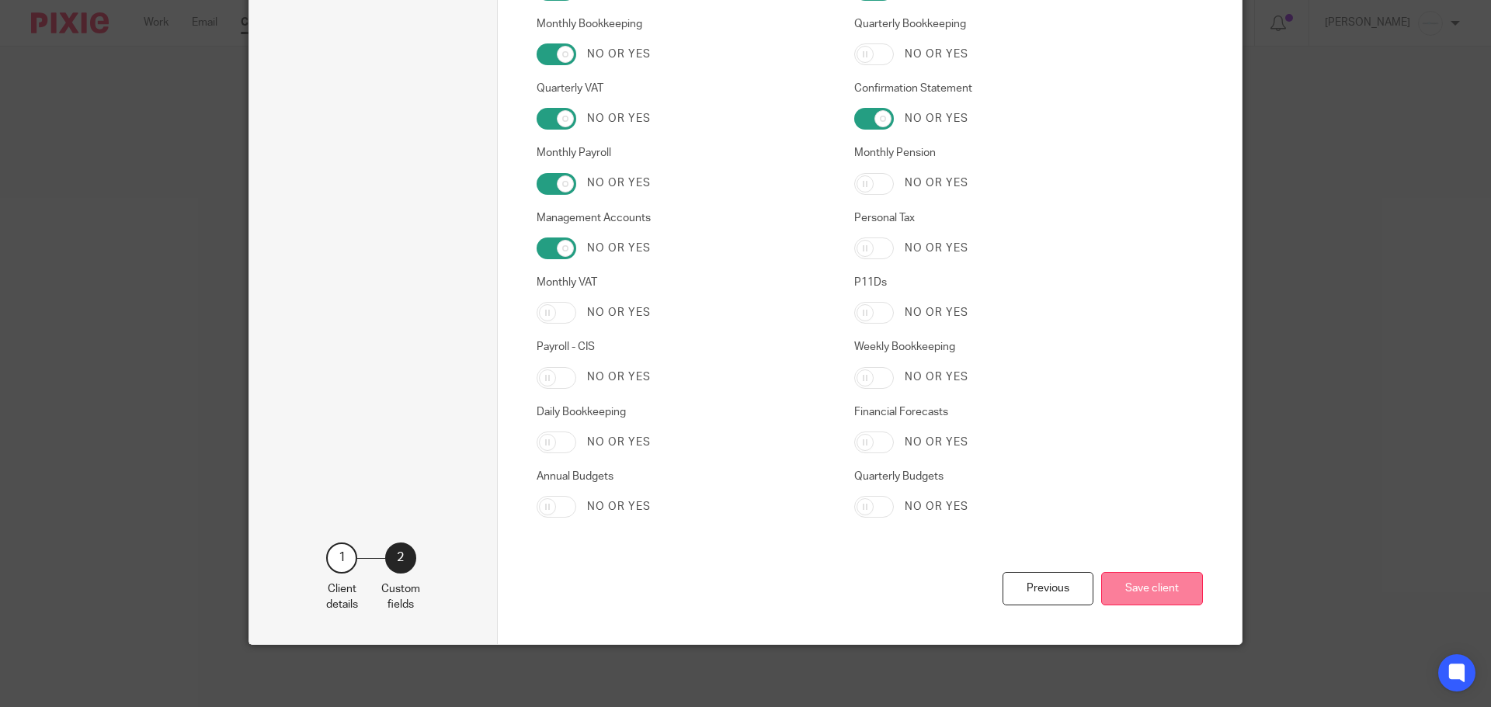
click at [1145, 588] on button "Save client" at bounding box center [1152, 588] width 102 height 33
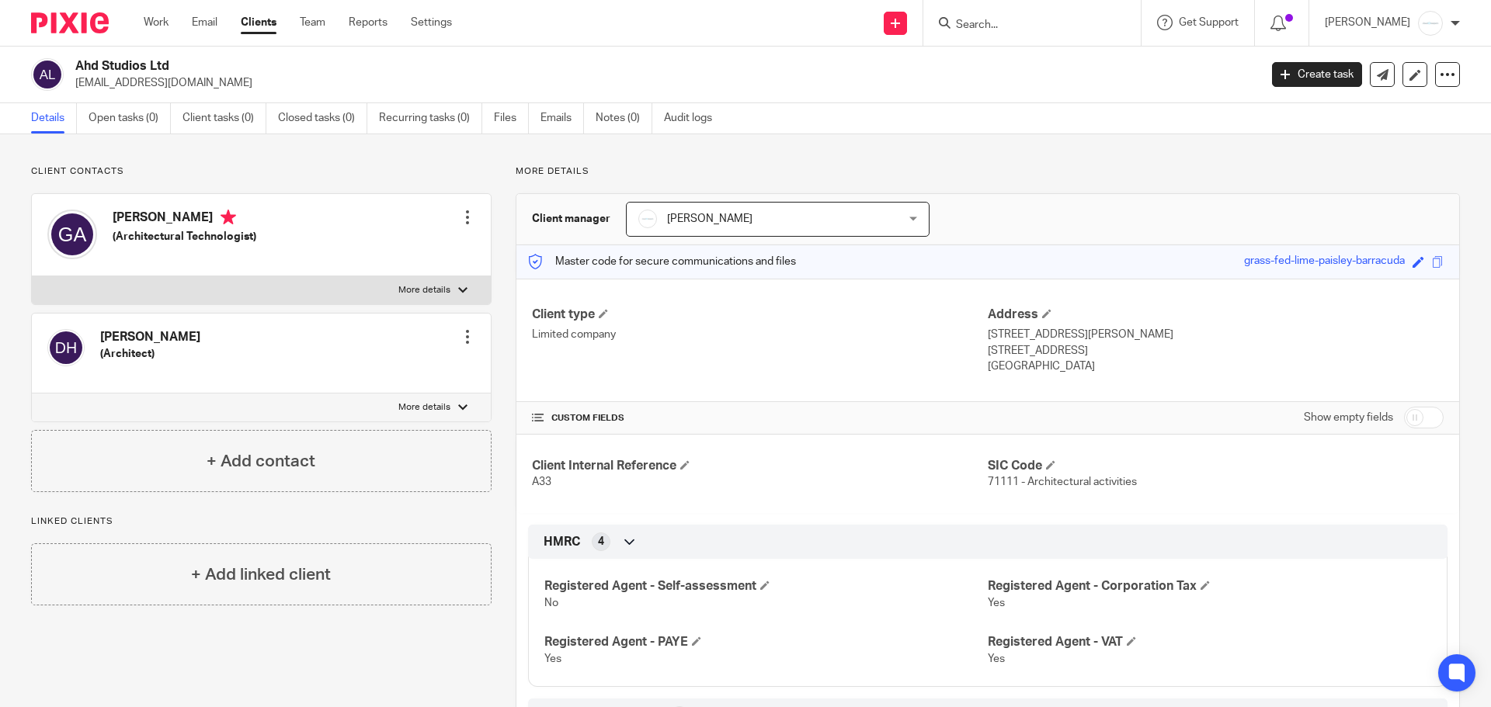
click at [93, 19] on img at bounding box center [70, 22] width 78 height 21
